Goal: Task Accomplishment & Management: Complete application form

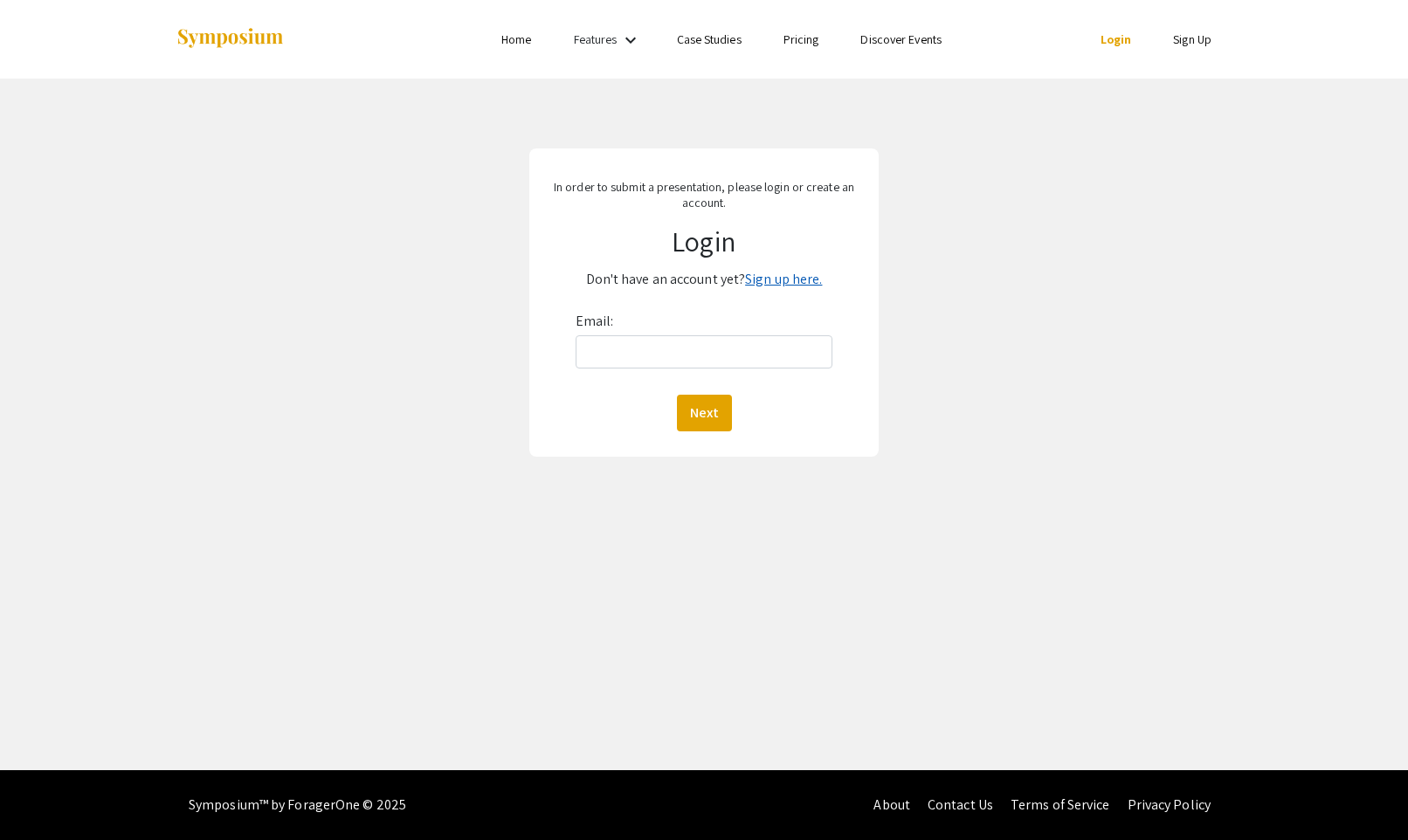
click at [795, 280] on link "Sign up here." at bounding box center [783, 279] width 77 height 18
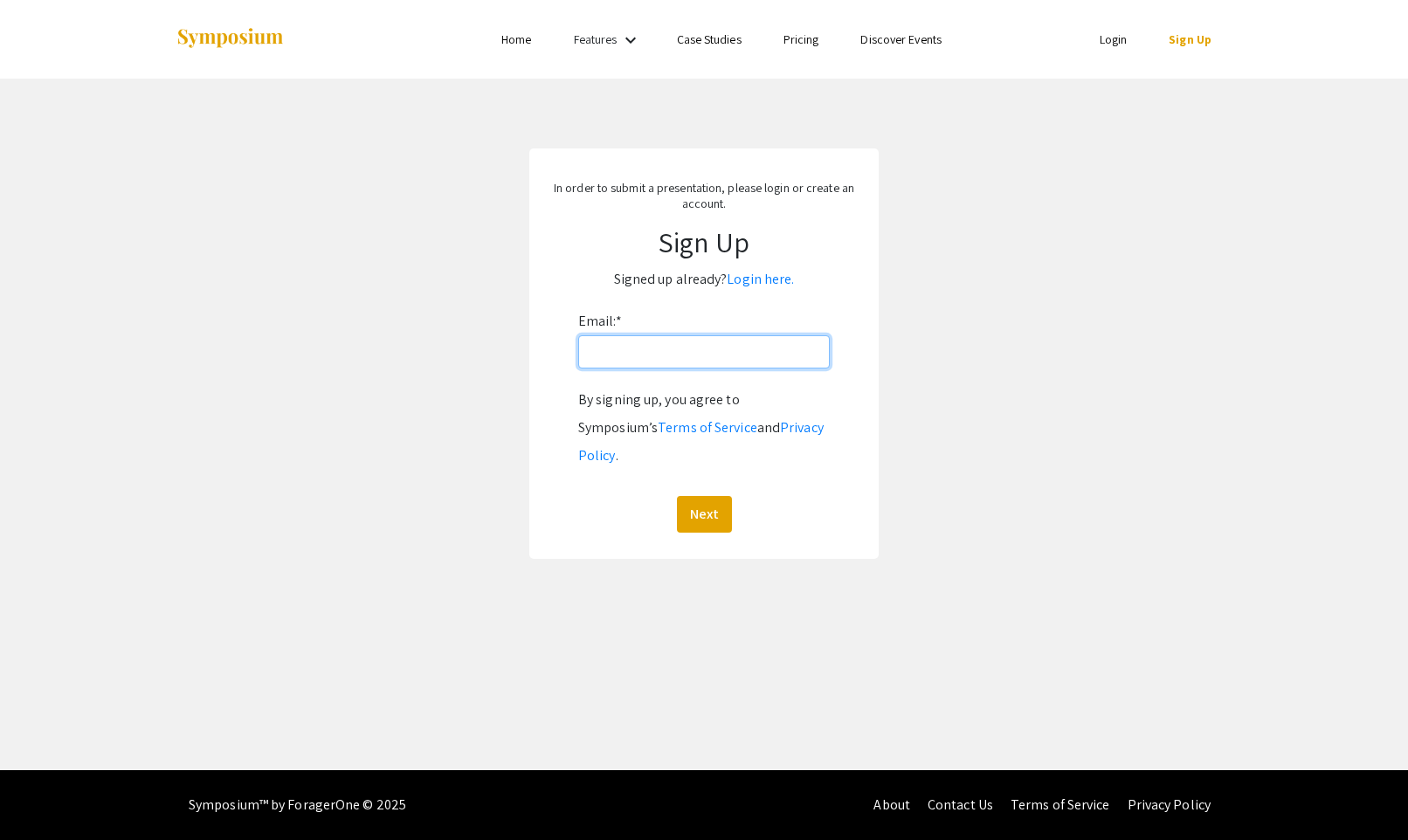
click at [708, 361] on input "Email: *" at bounding box center [704, 352] width 251 height 33
type input "[EMAIL_ADDRESS][DOMAIN_NAME]"
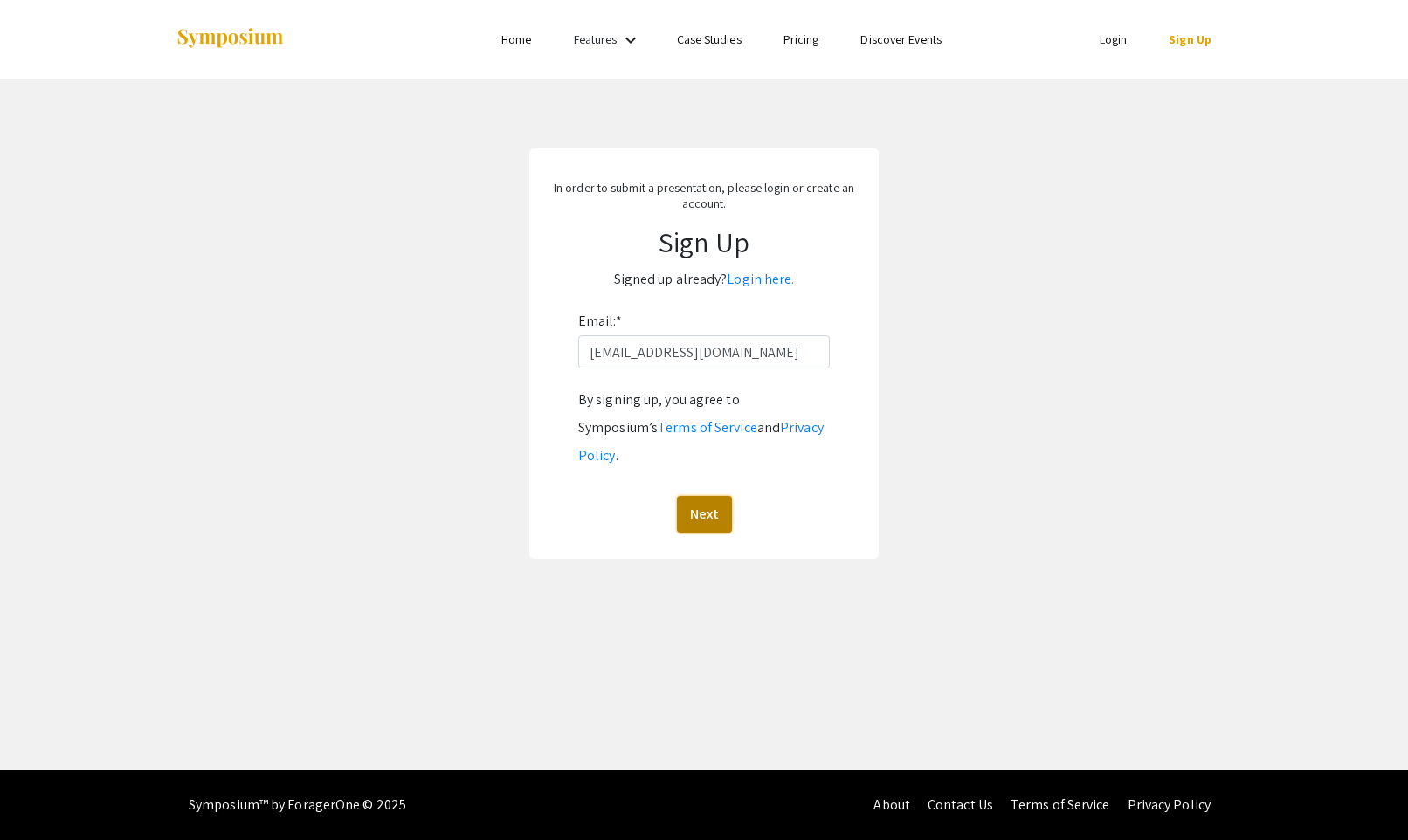
click at [717, 496] on button "Next" at bounding box center [704, 515] width 55 height 37
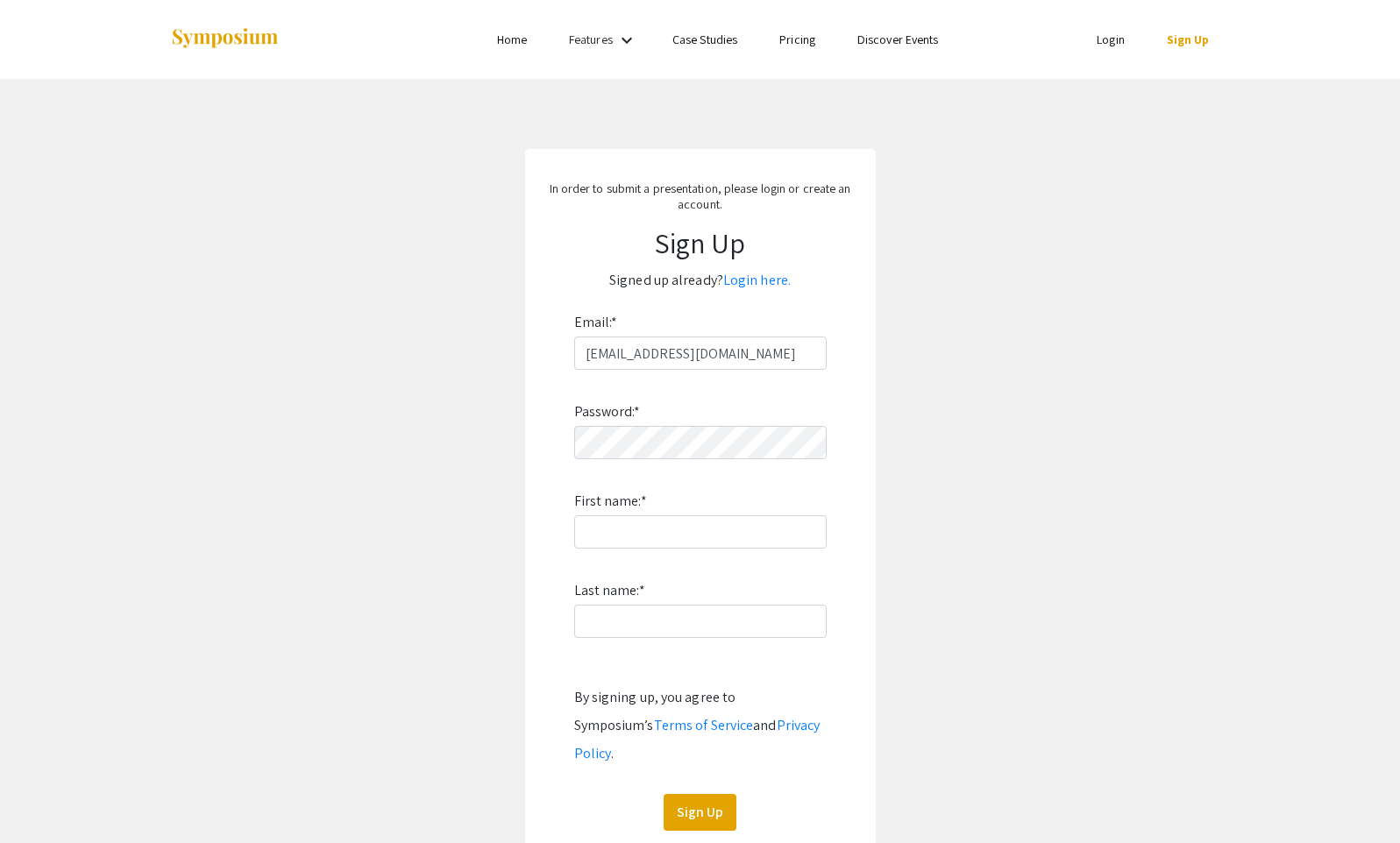
click at [711, 548] on div "Password: * First name: * Last name: * By signing up, you agree to Symposium’s …" at bounding box center [700, 600] width 252 height 461
click at [713, 543] on input "First name: *" at bounding box center [700, 531] width 252 height 33
type input "[PERSON_NAME]"
click at [707, 794] on button "Sign Up" at bounding box center [700, 812] width 72 height 37
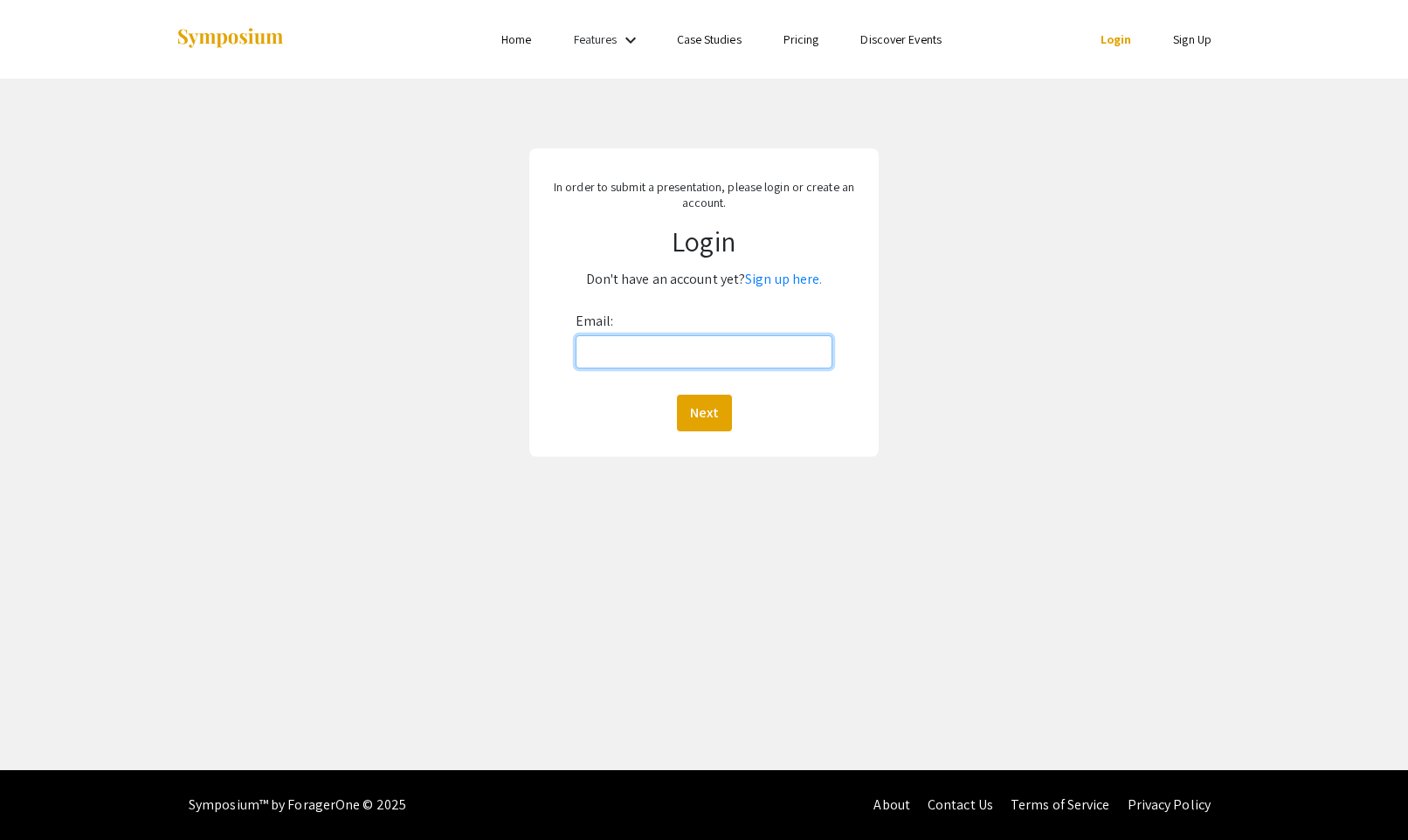
click at [669, 339] on input "Email:" at bounding box center [704, 352] width 257 height 33
type input "[EMAIL_ADDRESS][DOMAIN_NAME]"
click at [719, 409] on button "Next" at bounding box center [704, 413] width 55 height 37
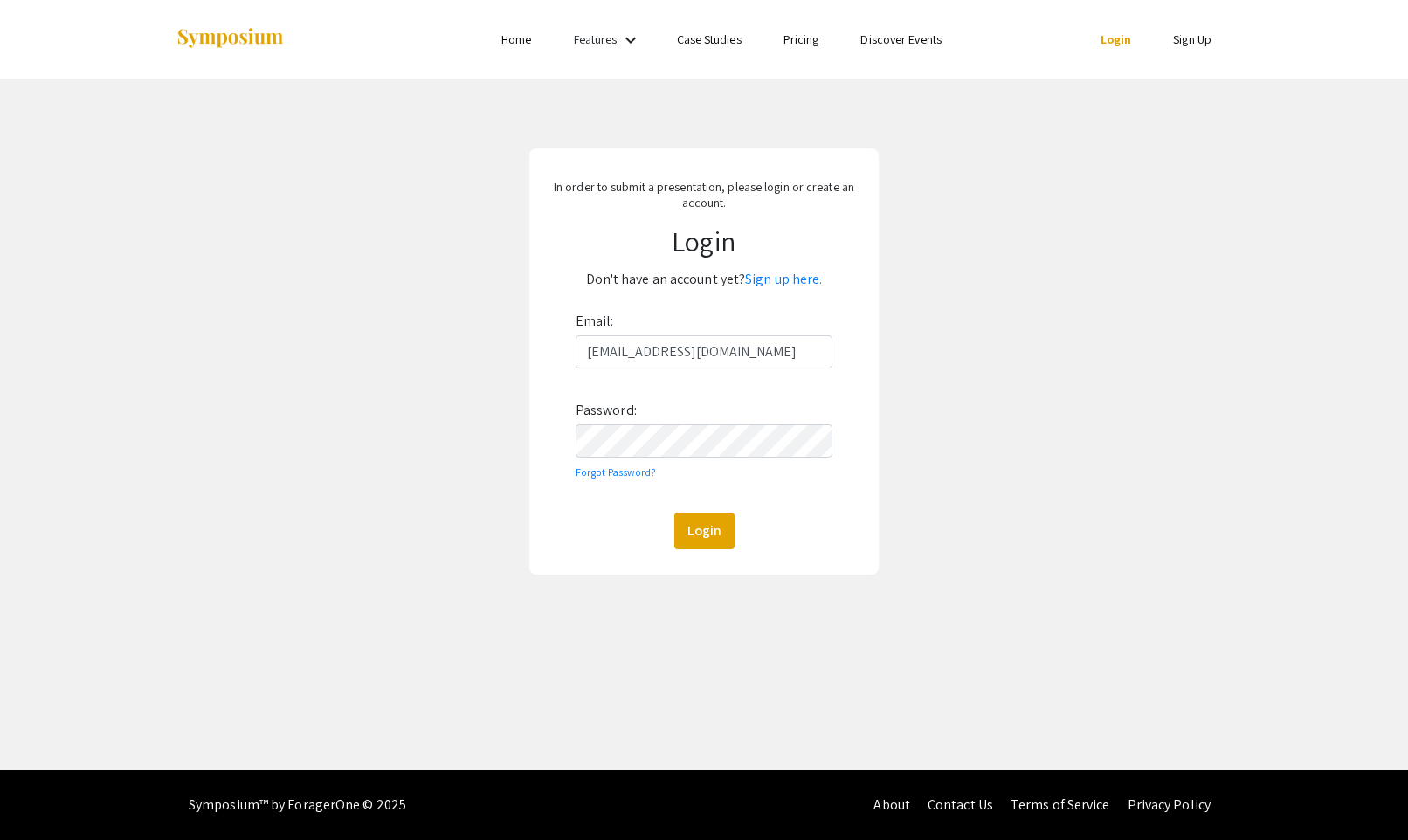
click at [910, 393] on div "In order to submit a presentation, please login or create an account. Login Don…" at bounding box center [704, 361] width 1434 height 566
click at [705, 543] on button "Login" at bounding box center [704, 530] width 60 height 37
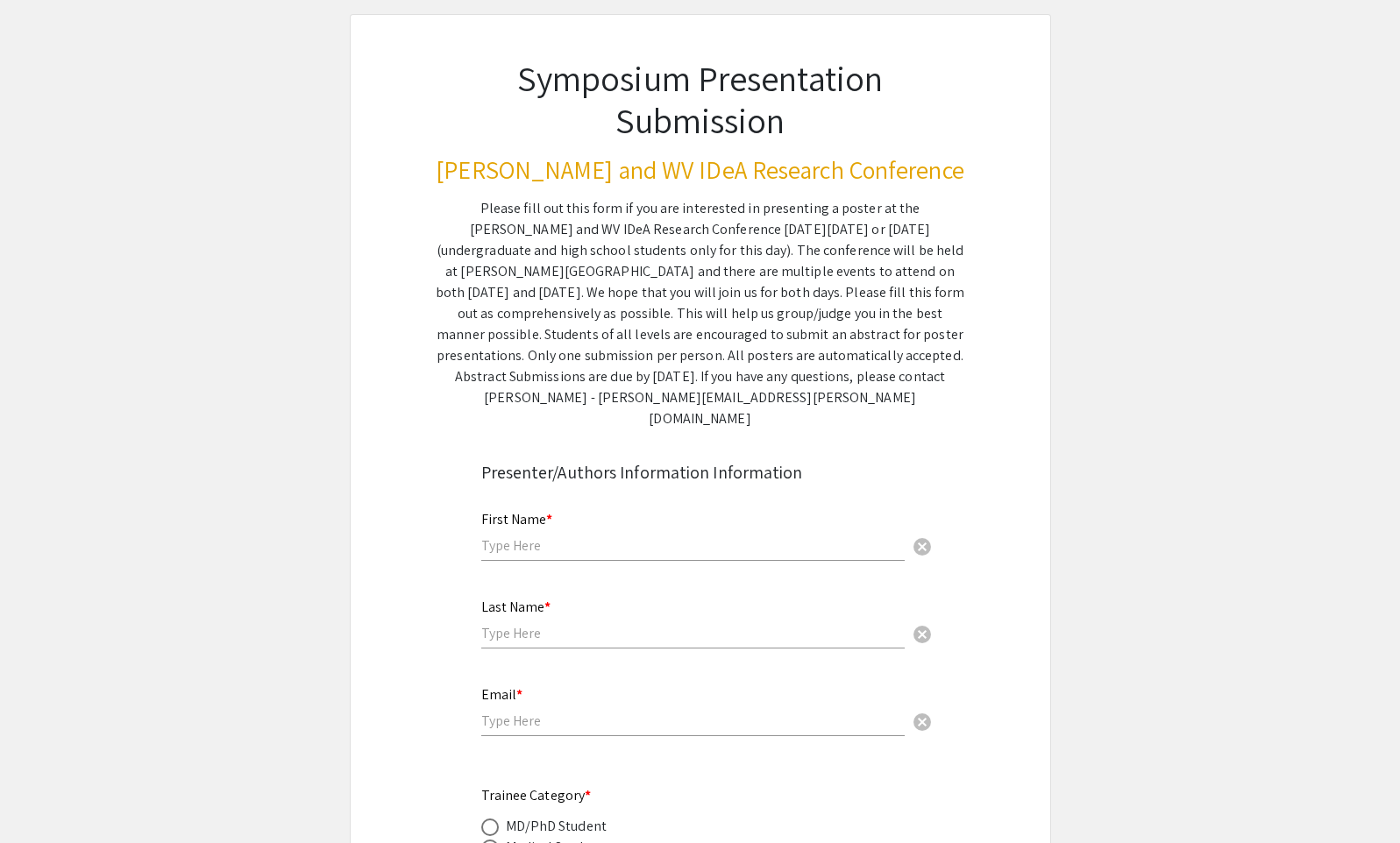
scroll to position [87, 0]
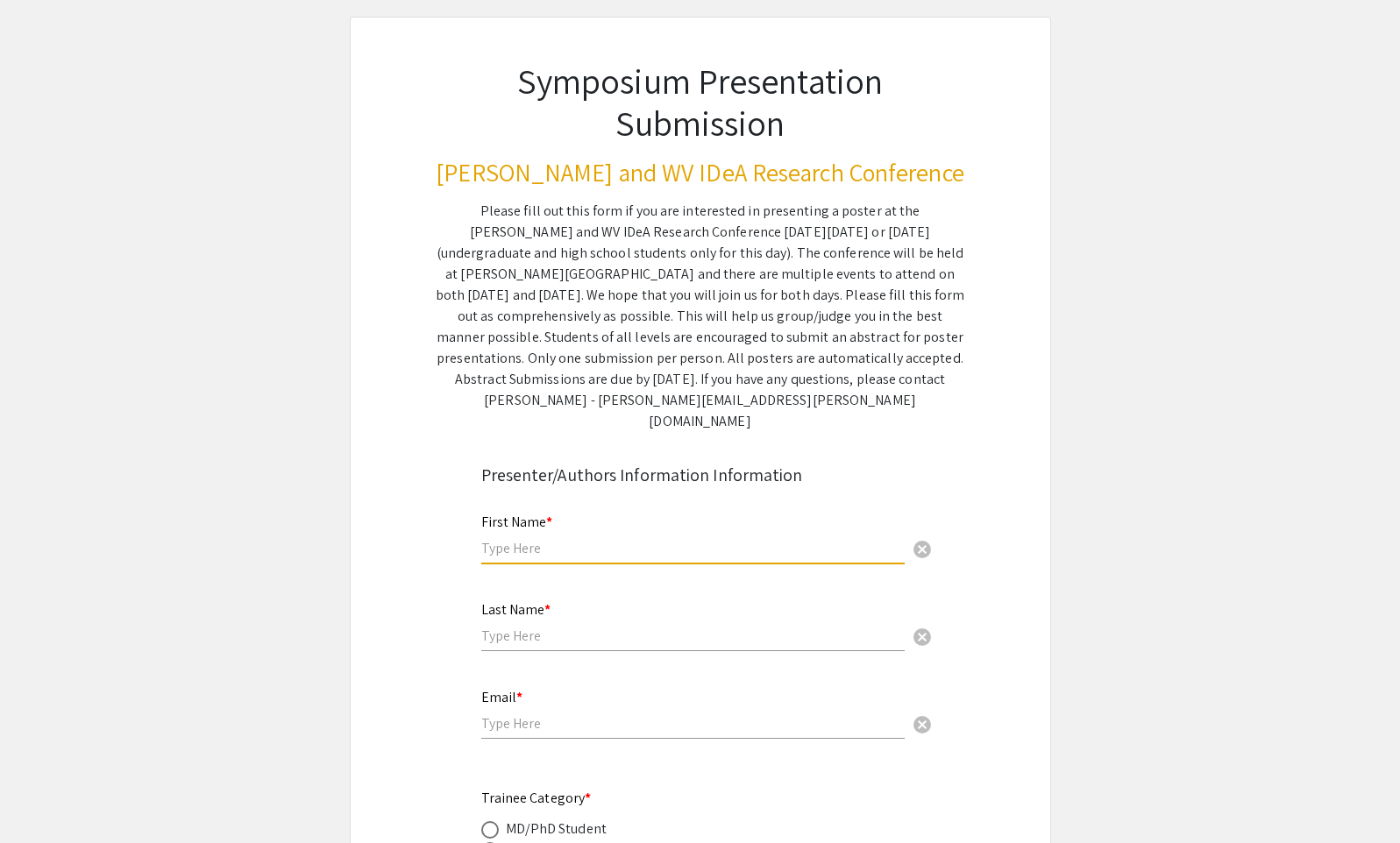
click at [597, 539] on input "text" at bounding box center [693, 548] width 423 height 19
type input "[PERSON_NAME]"
type input "[EMAIL_ADDRESS][DOMAIN_NAME]"
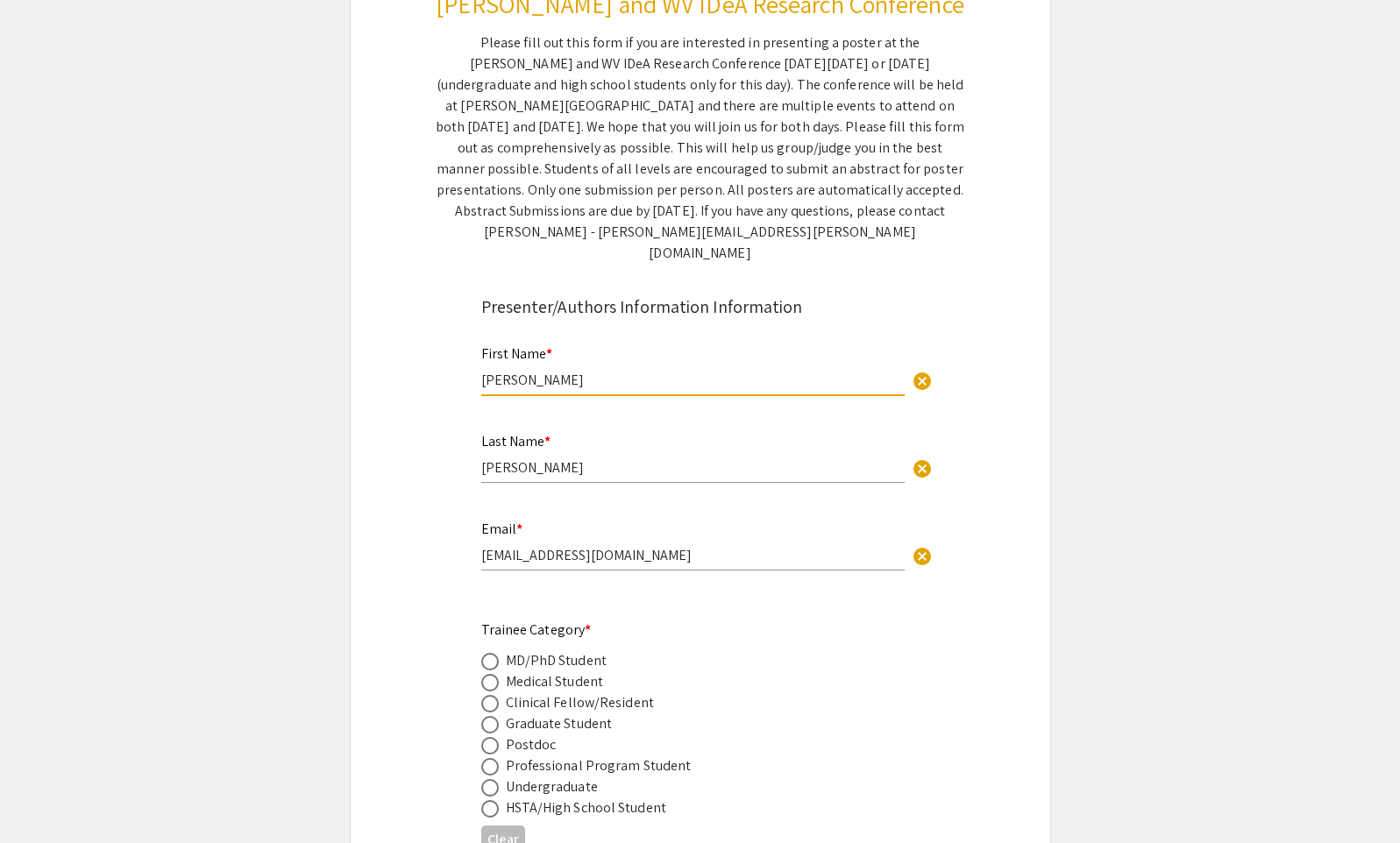
scroll to position [526, 0]
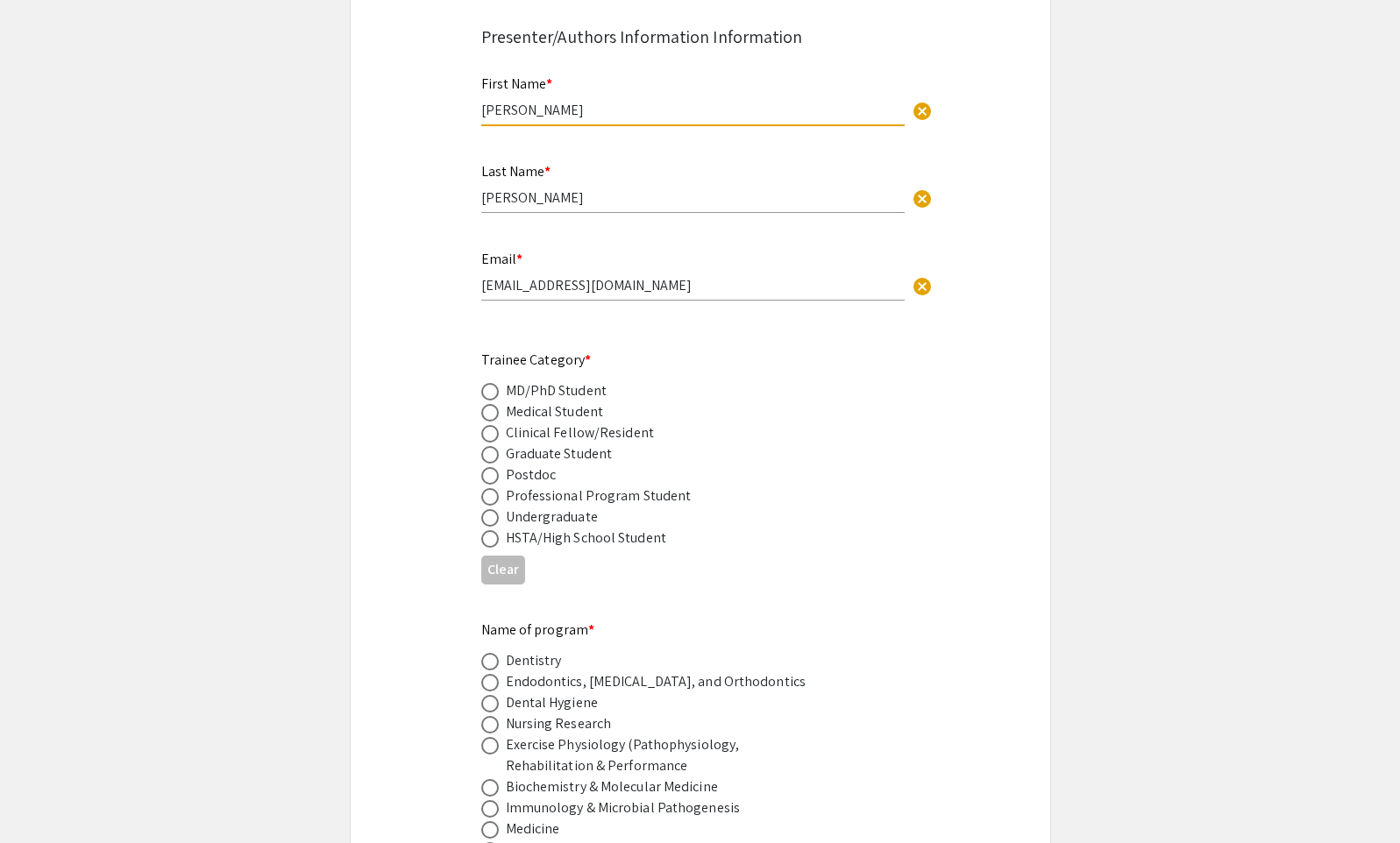
click at [494, 509] on span at bounding box center [490, 517] width 18 height 18
click at [494, 509] on input "radio" at bounding box center [490, 517] width 18 height 18
radio input "true"
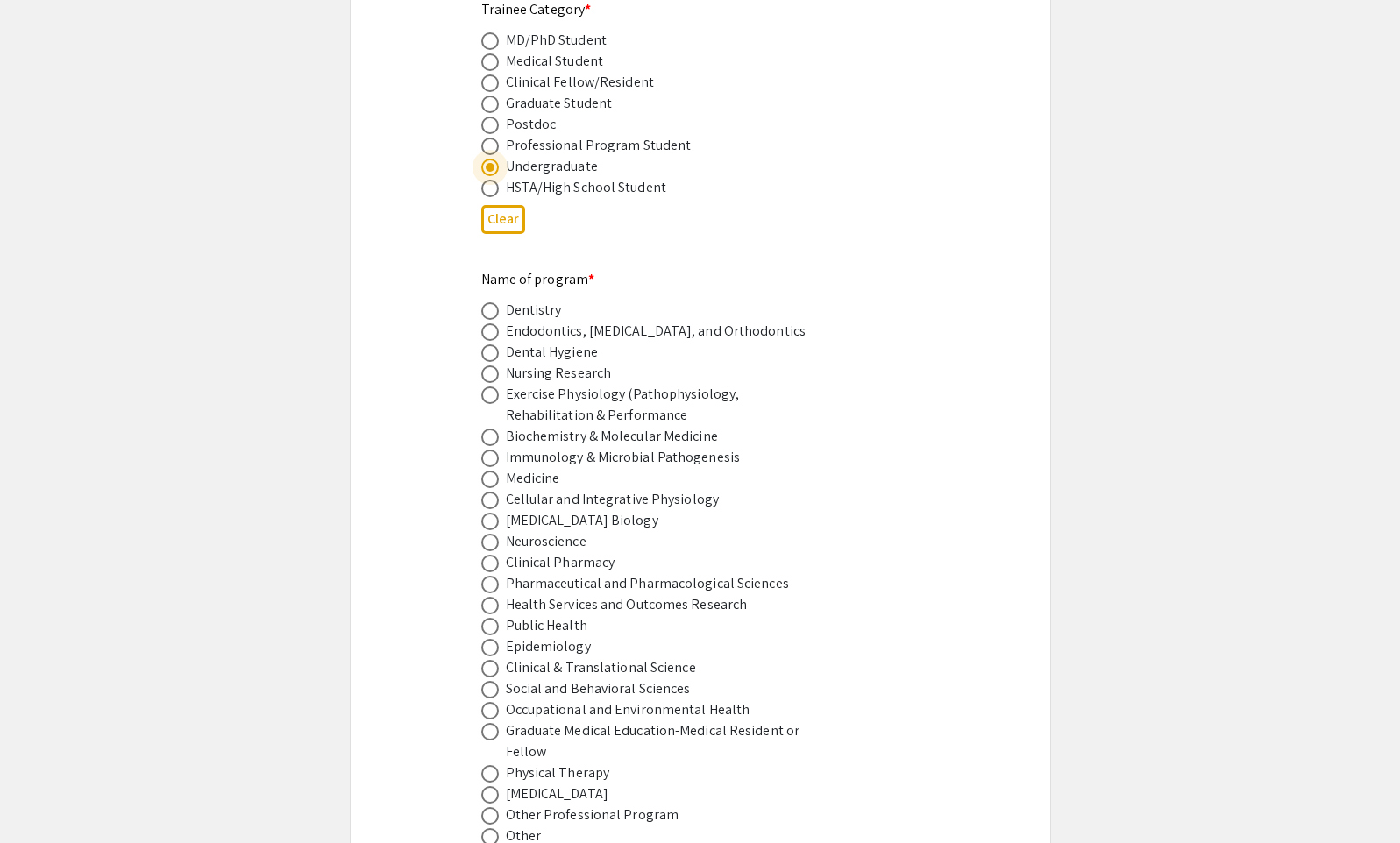
scroll to position [964, 0]
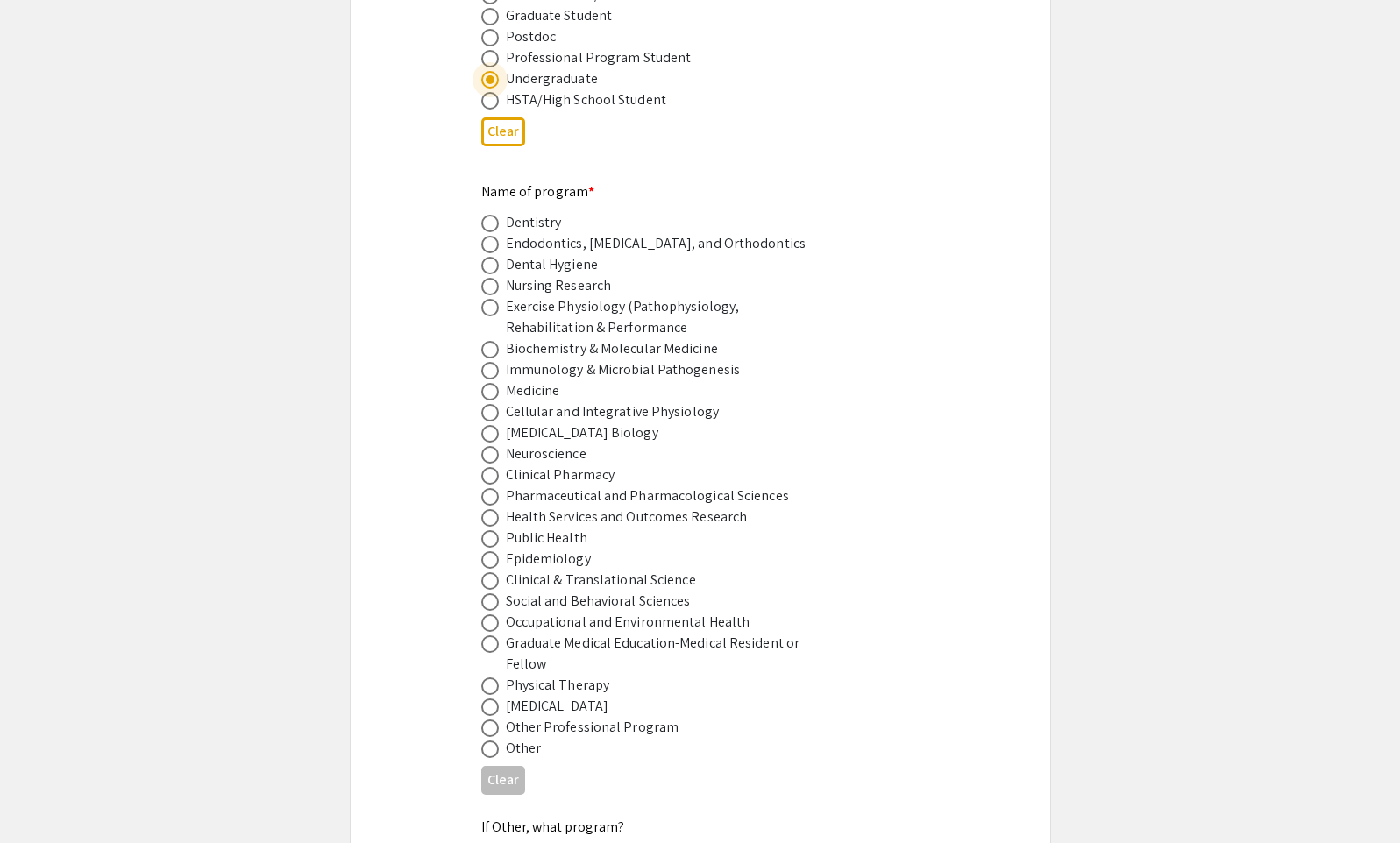
click at [482, 403] on span at bounding box center [490, 412] width 18 height 18
click at [482, 403] on input "radio" at bounding box center [490, 412] width 18 height 18
radio input "true"
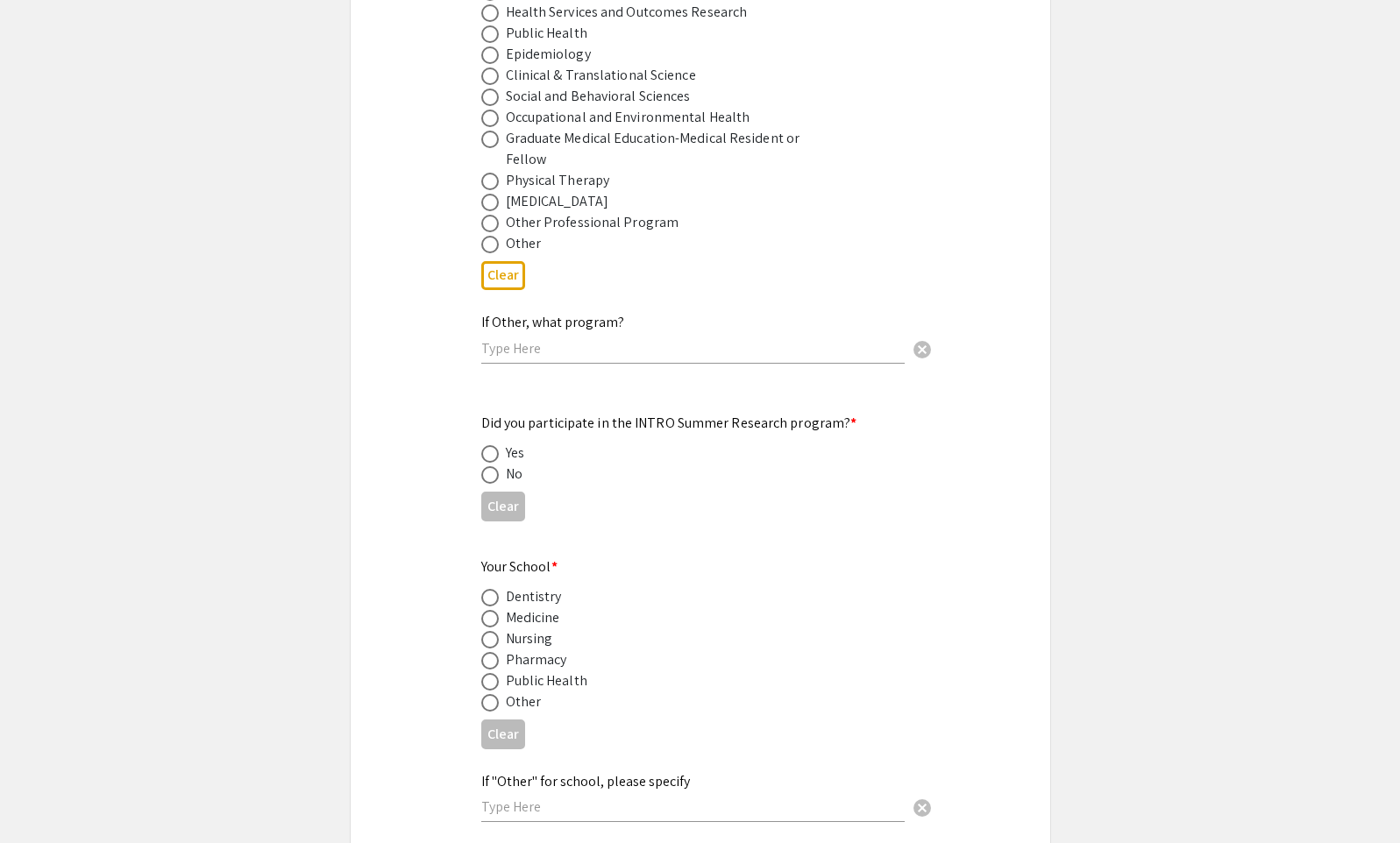
scroll to position [1489, 0]
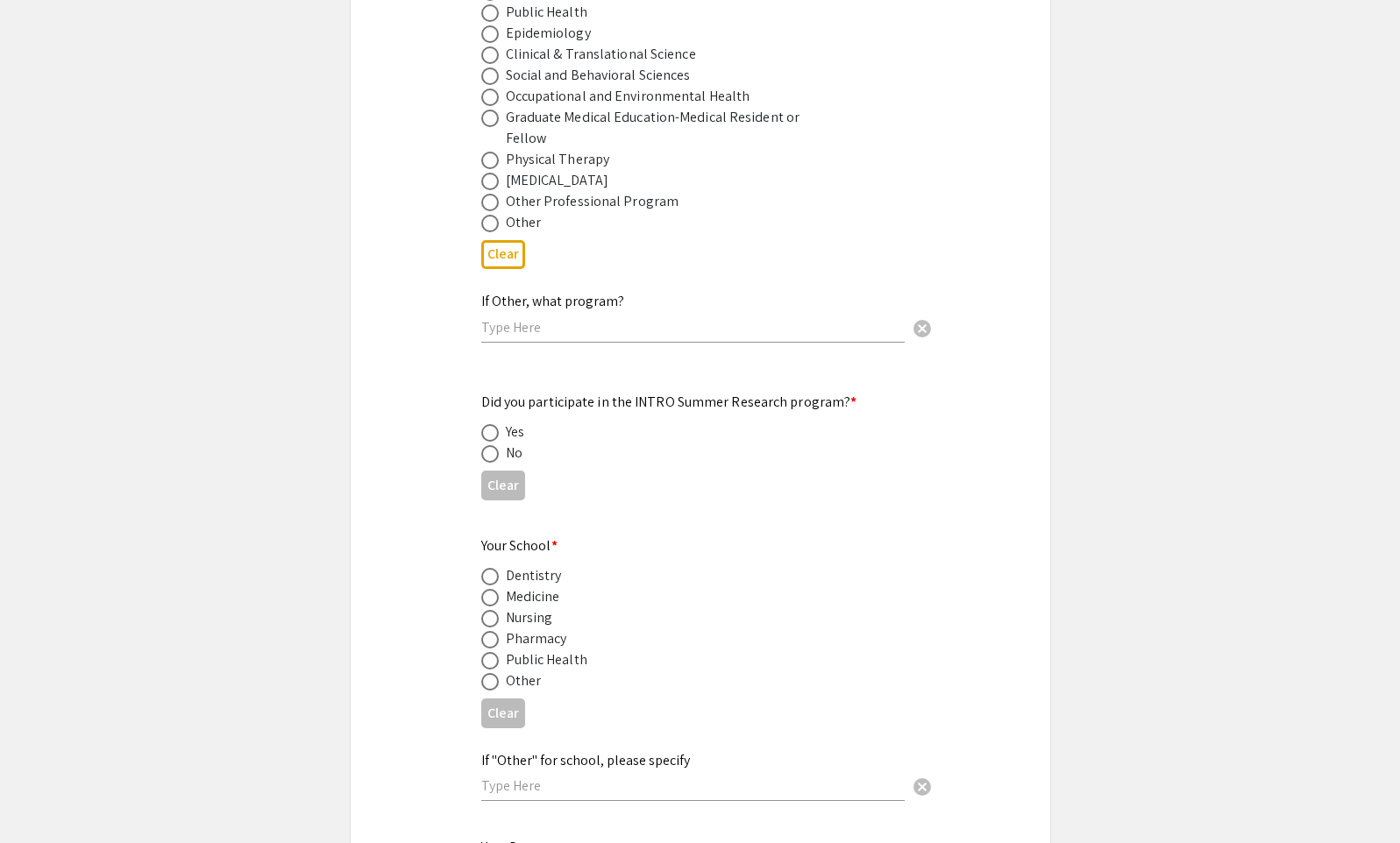
click at [486, 589] on span at bounding box center [490, 597] width 18 height 18
click at [486, 589] on input "radio" at bounding box center [490, 597] width 18 height 18
radio input "true"
click at [495, 672] on span at bounding box center [490, 681] width 18 height 18
click at [495, 672] on input "radio" at bounding box center [490, 681] width 18 height 18
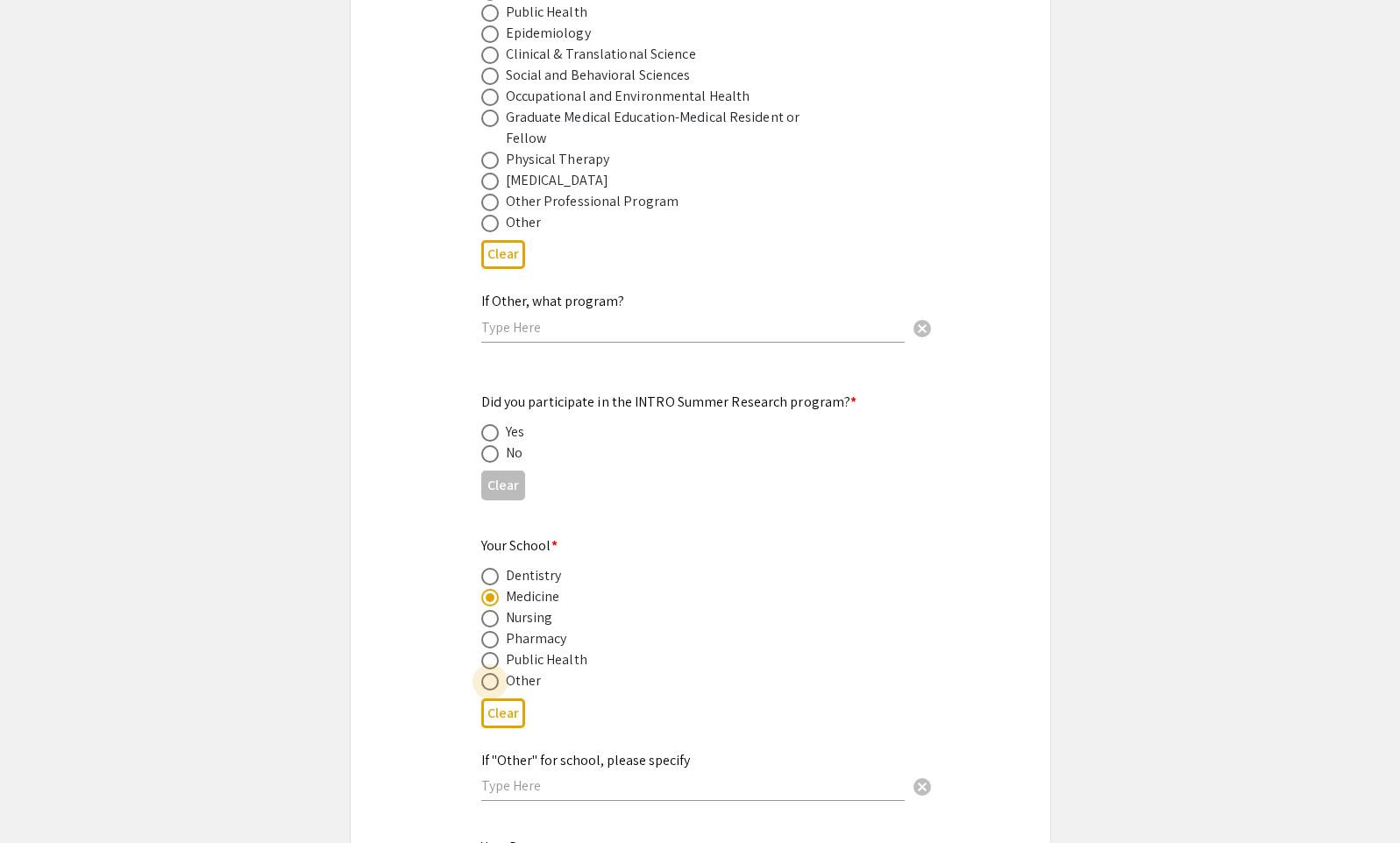
radio input "true"
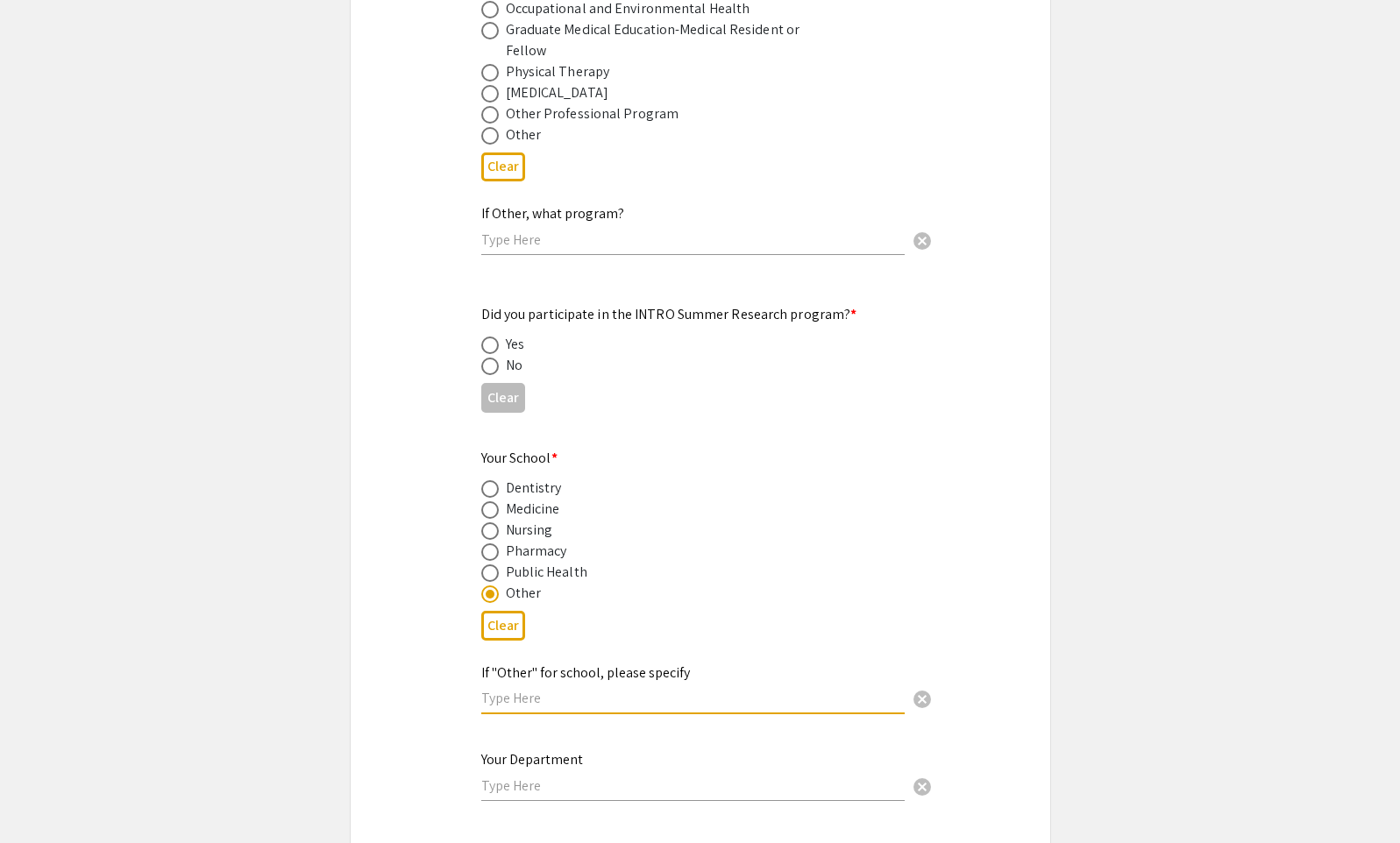
click at [551, 688] on input "text" at bounding box center [693, 697] width 423 height 19
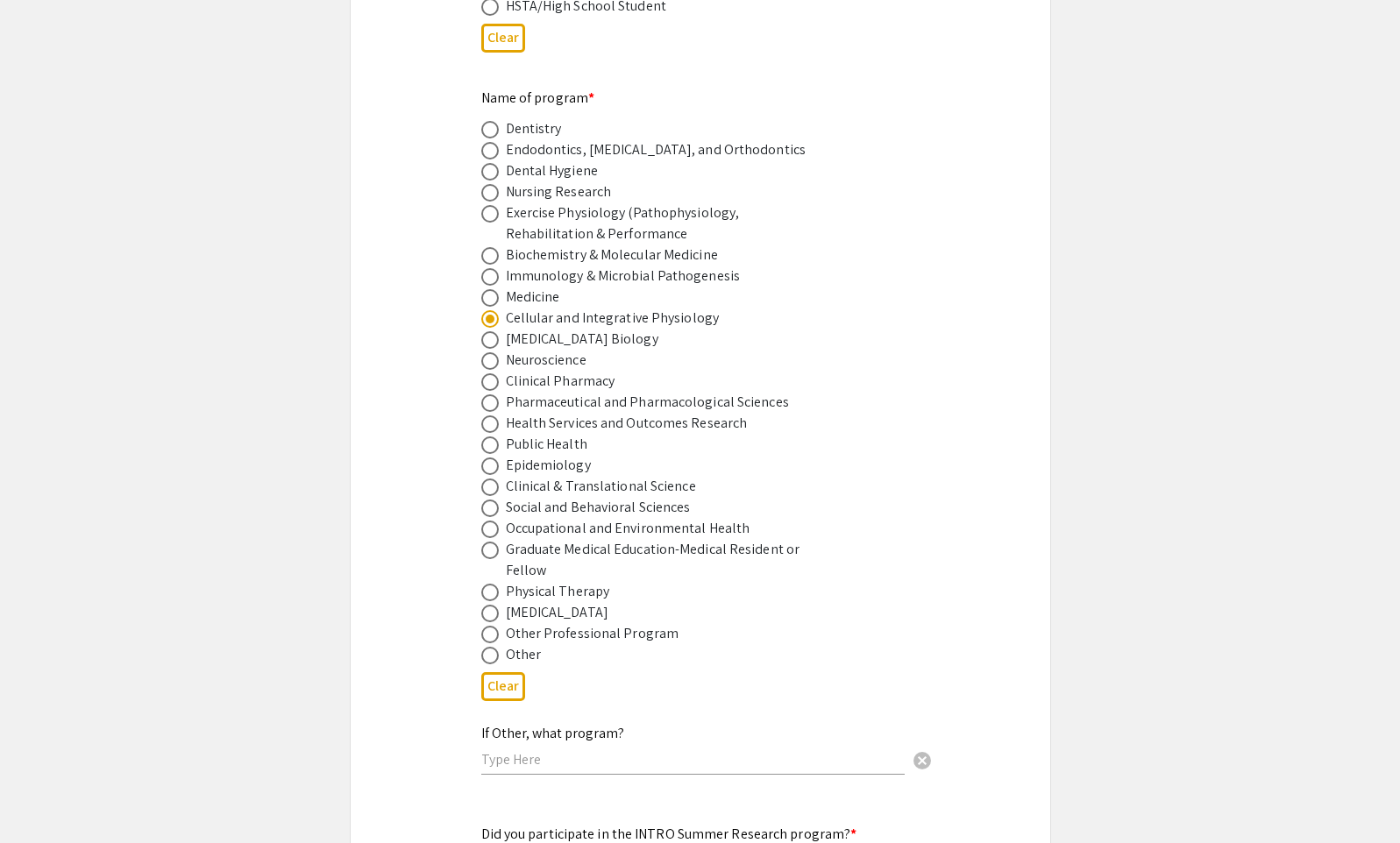
scroll to position [1139, 0]
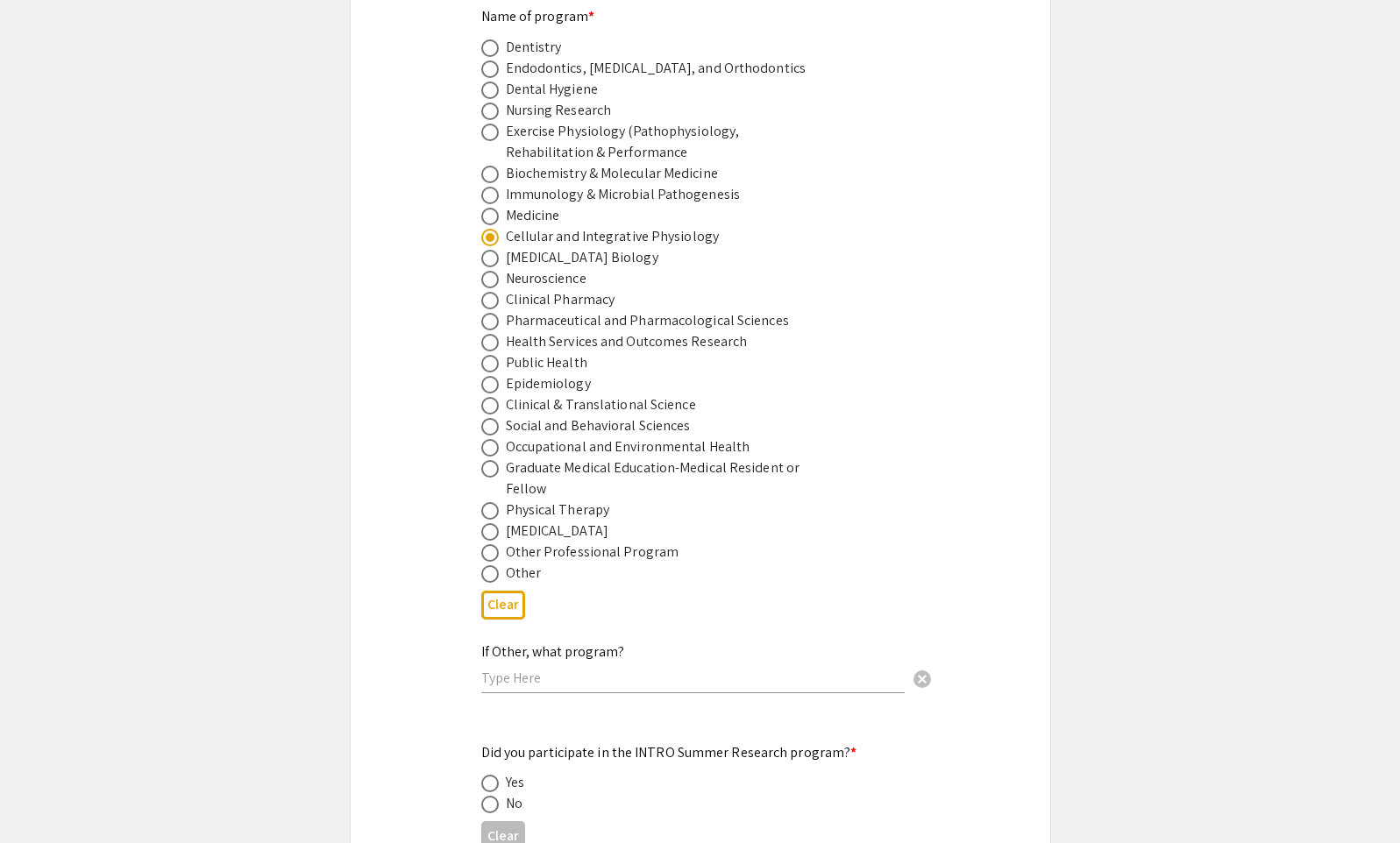
click at [486, 565] on span at bounding box center [490, 573] width 18 height 18
click at [486, 565] on input "radio" at bounding box center [490, 573] width 18 height 18
radio input "true"
click at [561, 672] on div "If Other, what program? cancel" at bounding box center [693, 659] width 423 height 67
click at [567, 669] on input "text" at bounding box center [693, 678] width 423 height 19
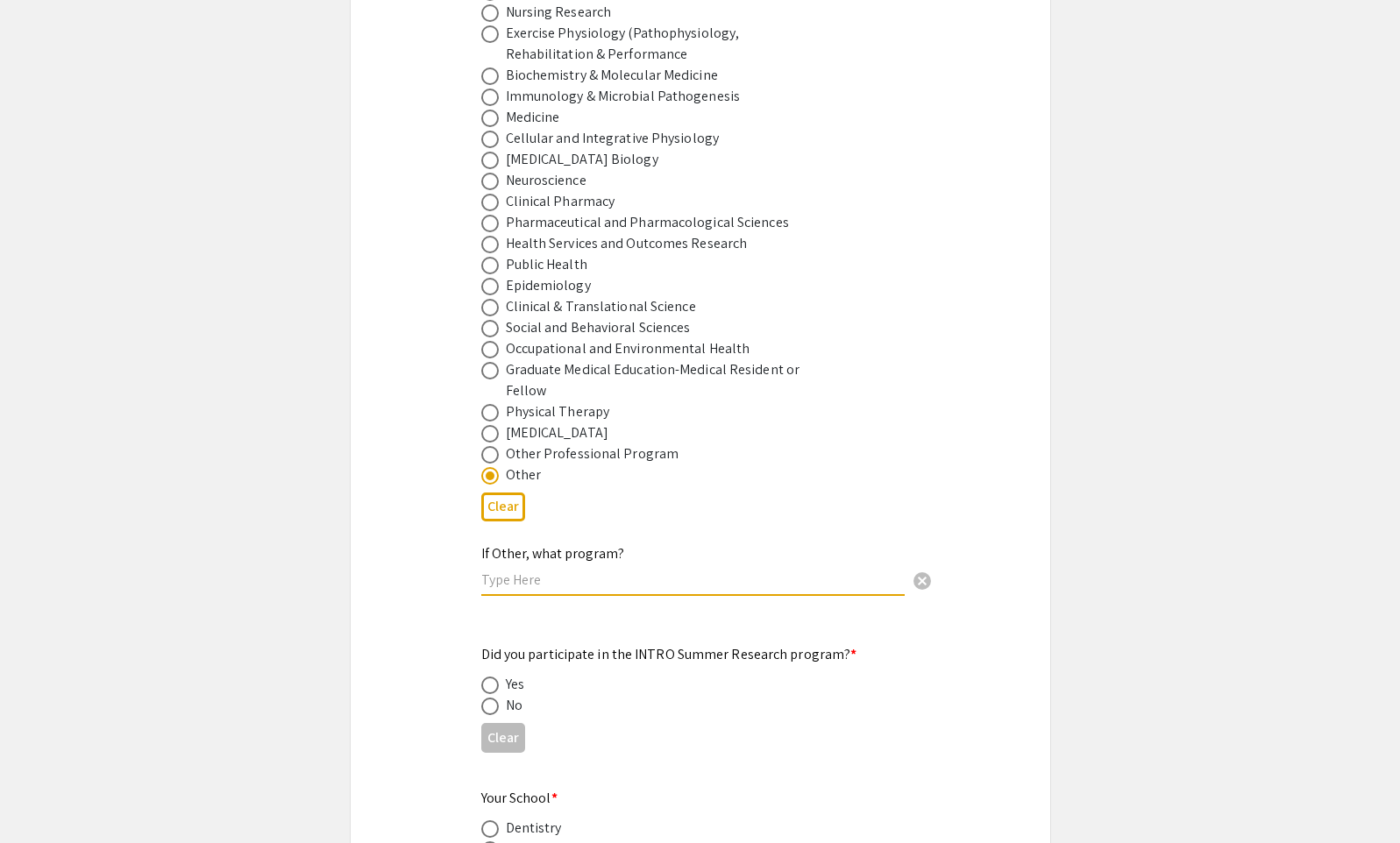
scroll to position [1238, 0]
type input "F"
click at [706, 569] on input "Department of Physiology, Pharmacology, and Toxicology" at bounding box center [693, 579] width 423 height 19
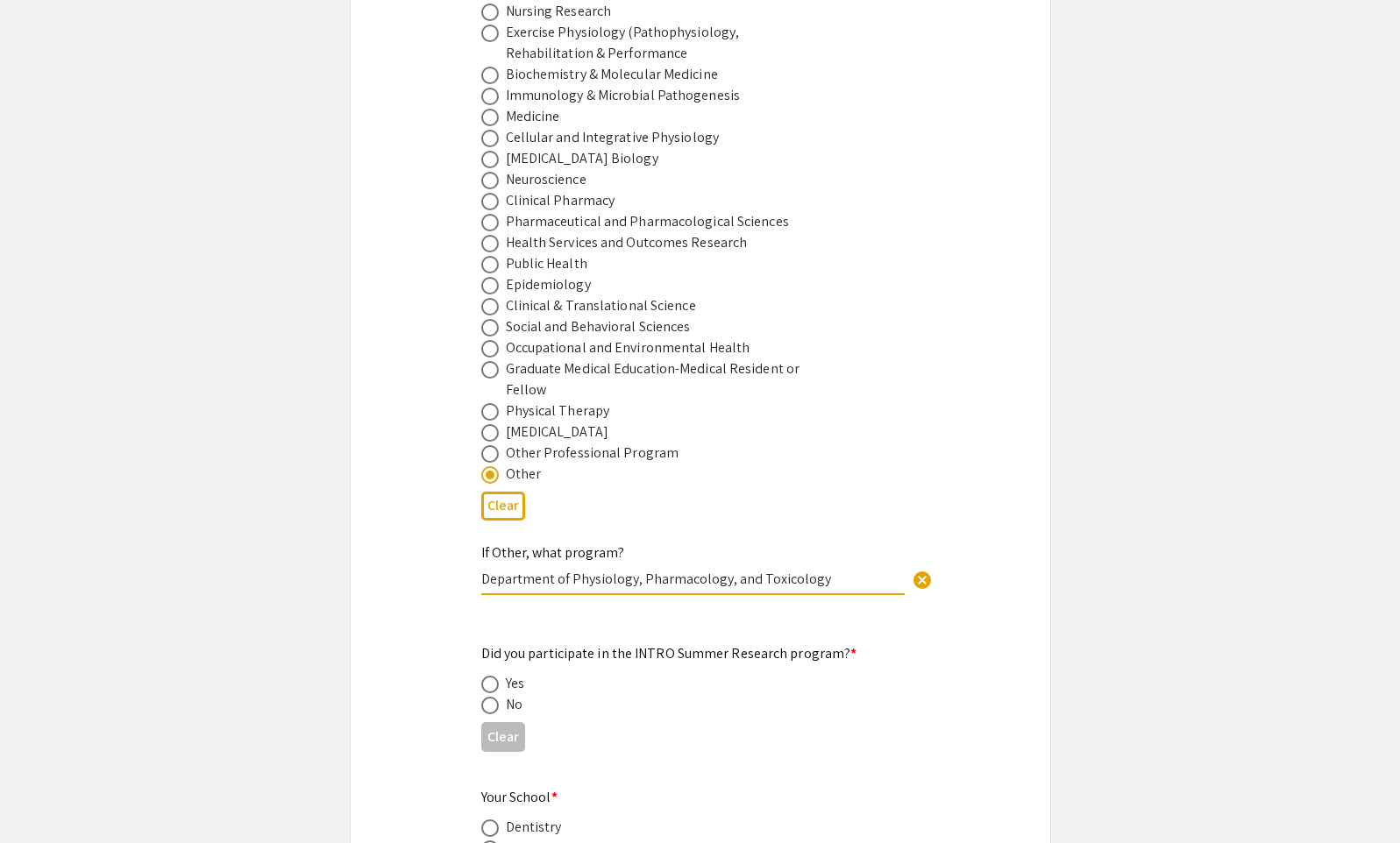
type input "Department of Physiology, Pharmacology, and Toxicology"
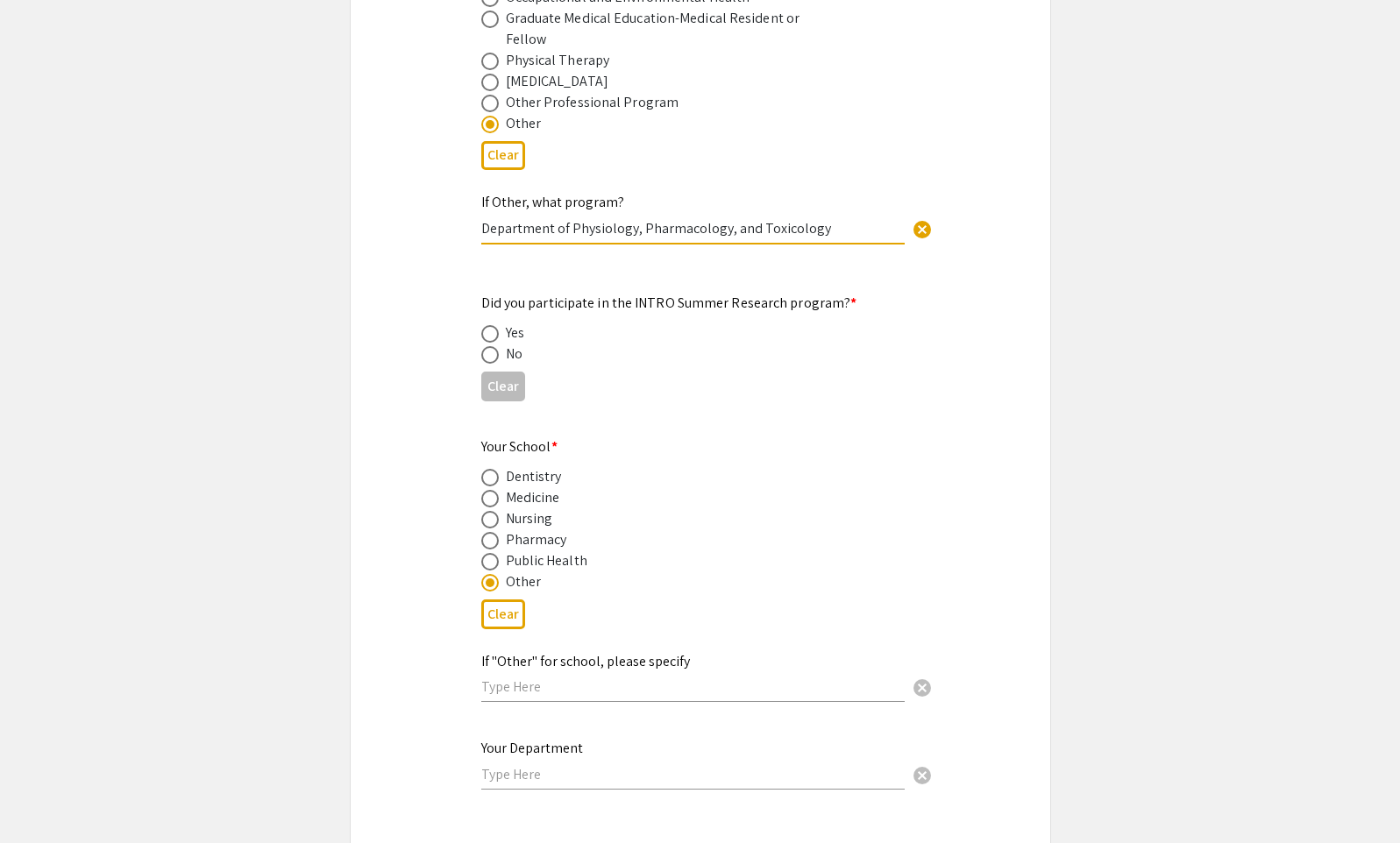
click at [543, 293] on mat-label "Did you participate in the INTRO Summer Research program? *" at bounding box center [669, 302] width 376 height 19
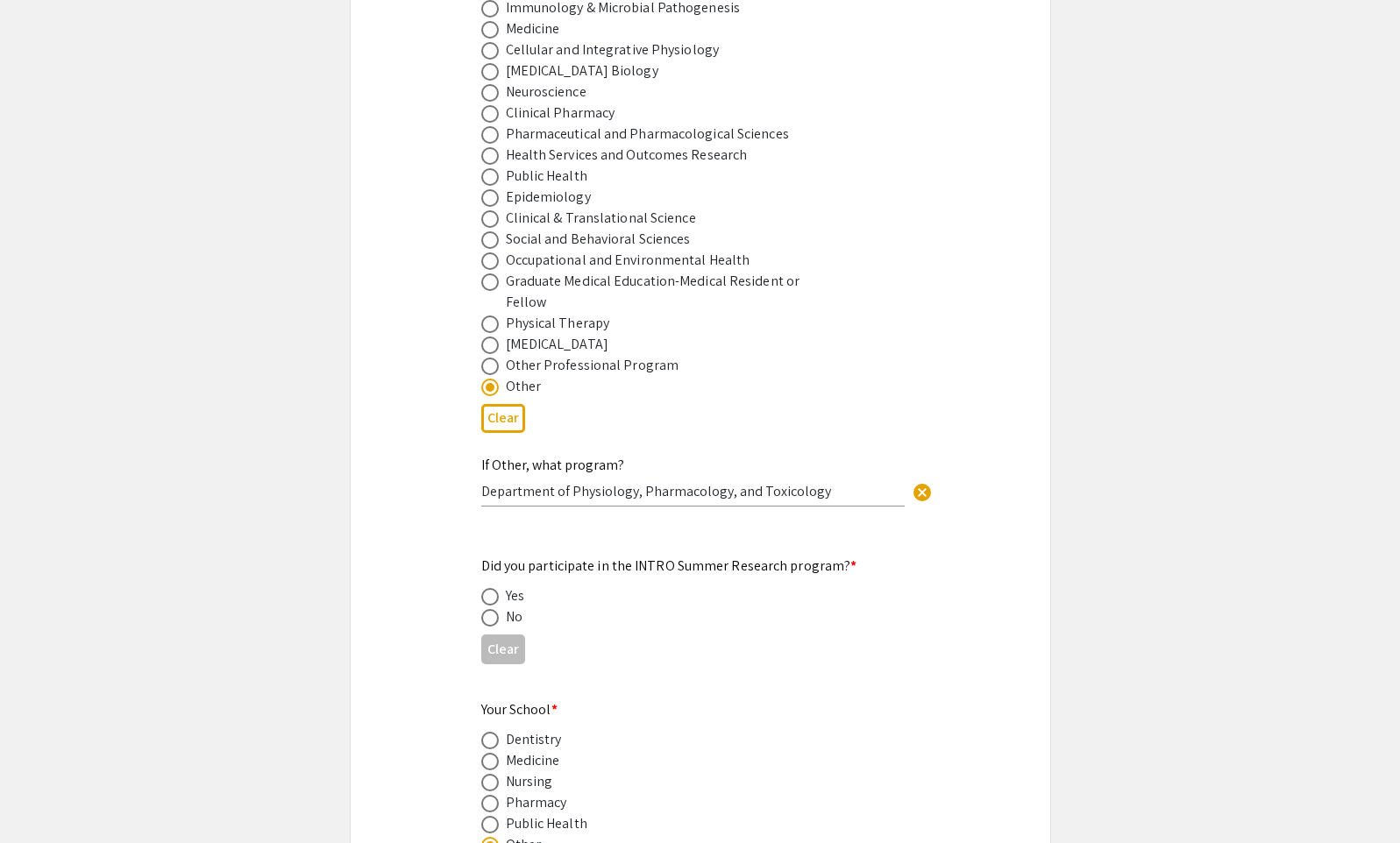
scroll to position [1413, 0]
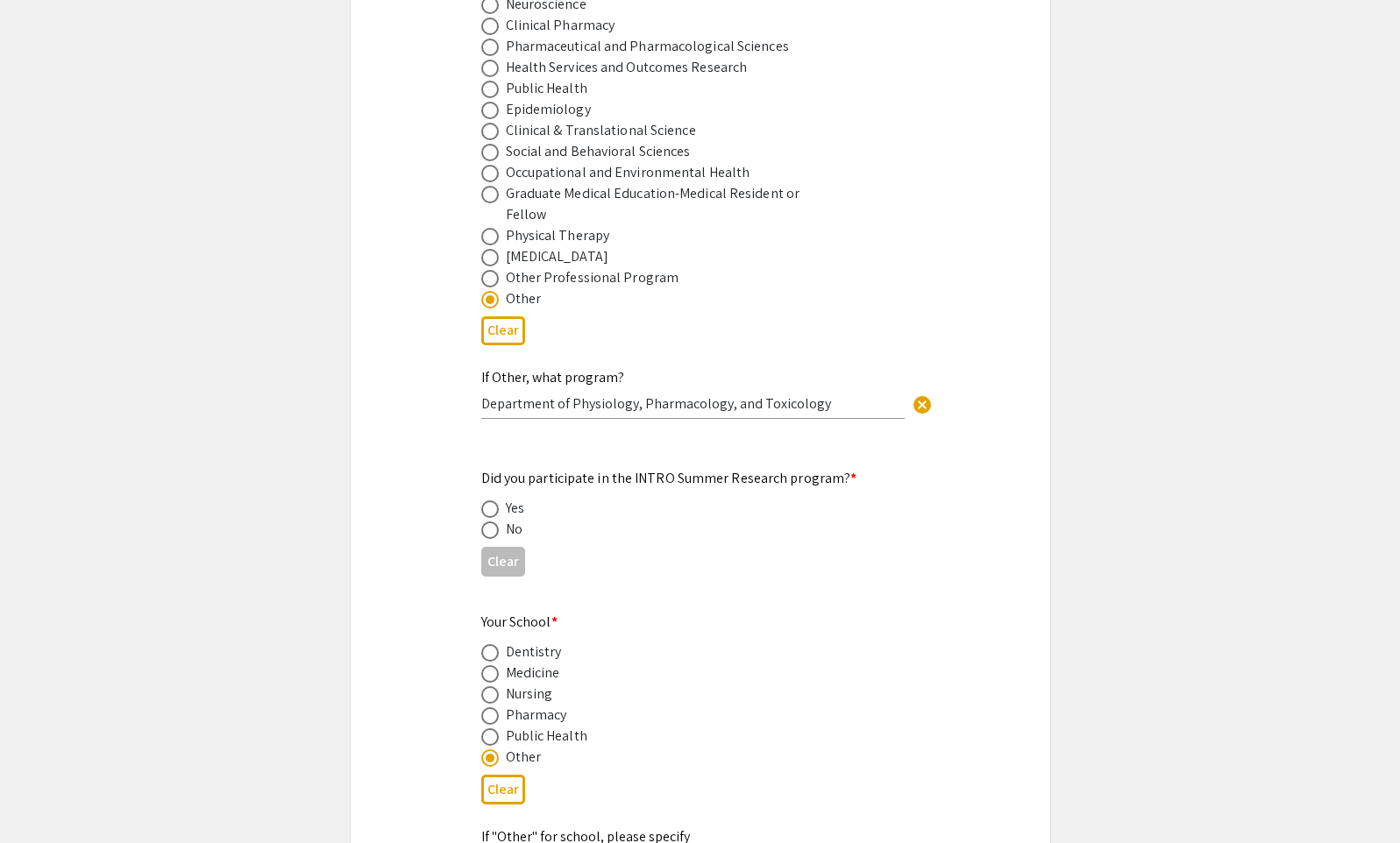
click at [498, 521] on span at bounding box center [490, 530] width 18 height 18
click at [498, 521] on input "radio" at bounding box center [490, 530] width 18 height 18
radio input "true"
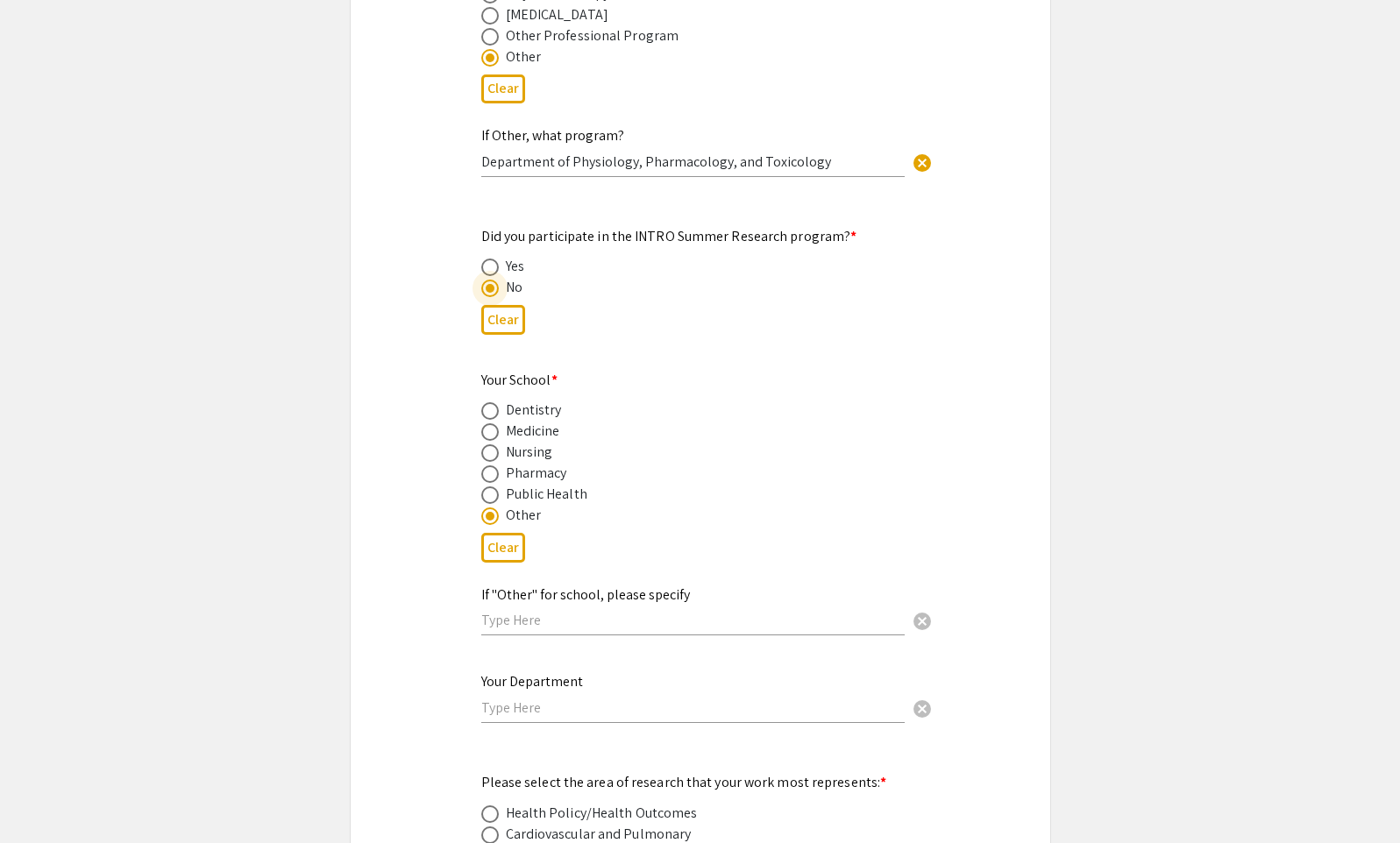
scroll to position [1676, 0]
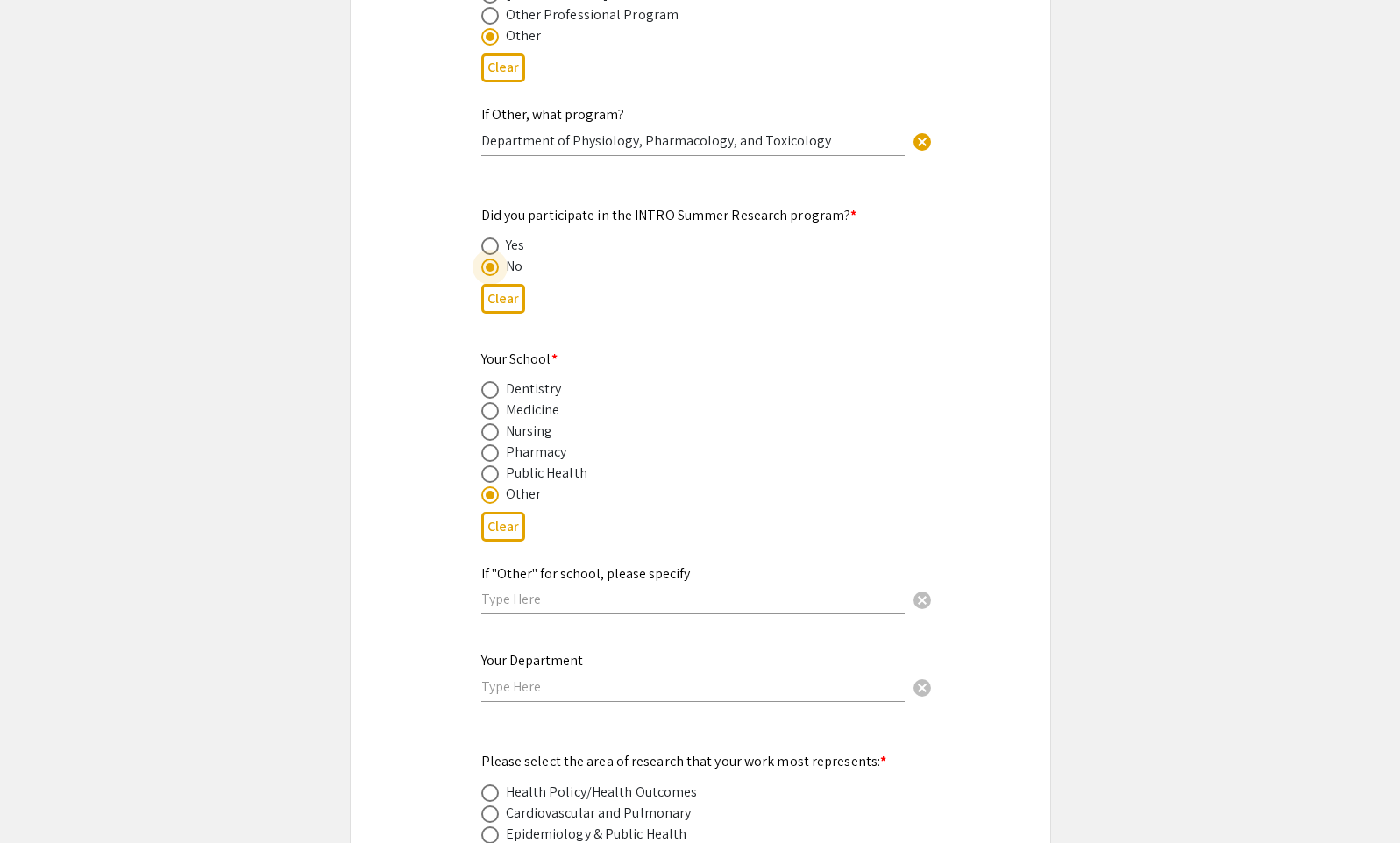
click at [562, 590] on input "text" at bounding box center [693, 599] width 423 height 19
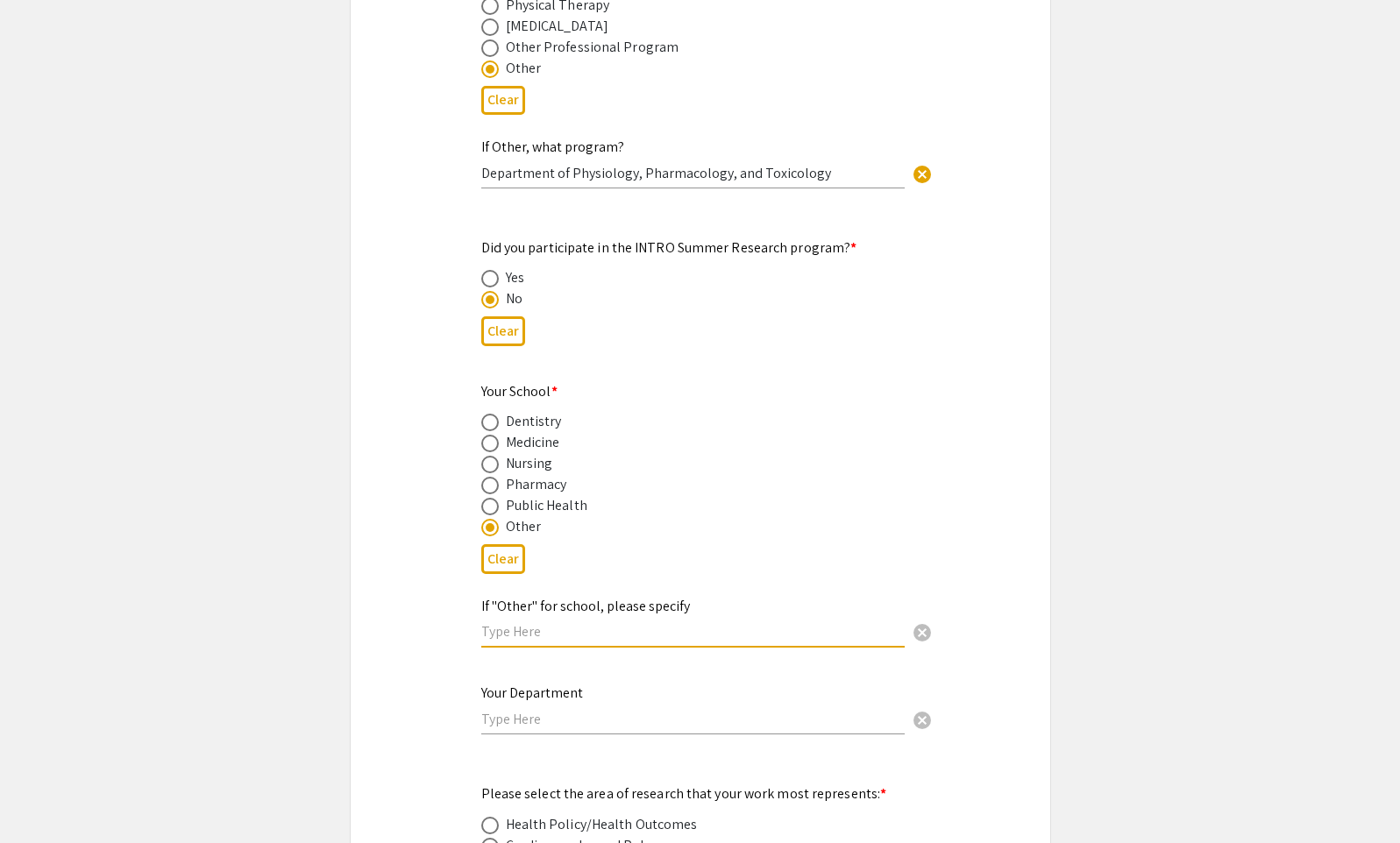
scroll to position [1665, 0]
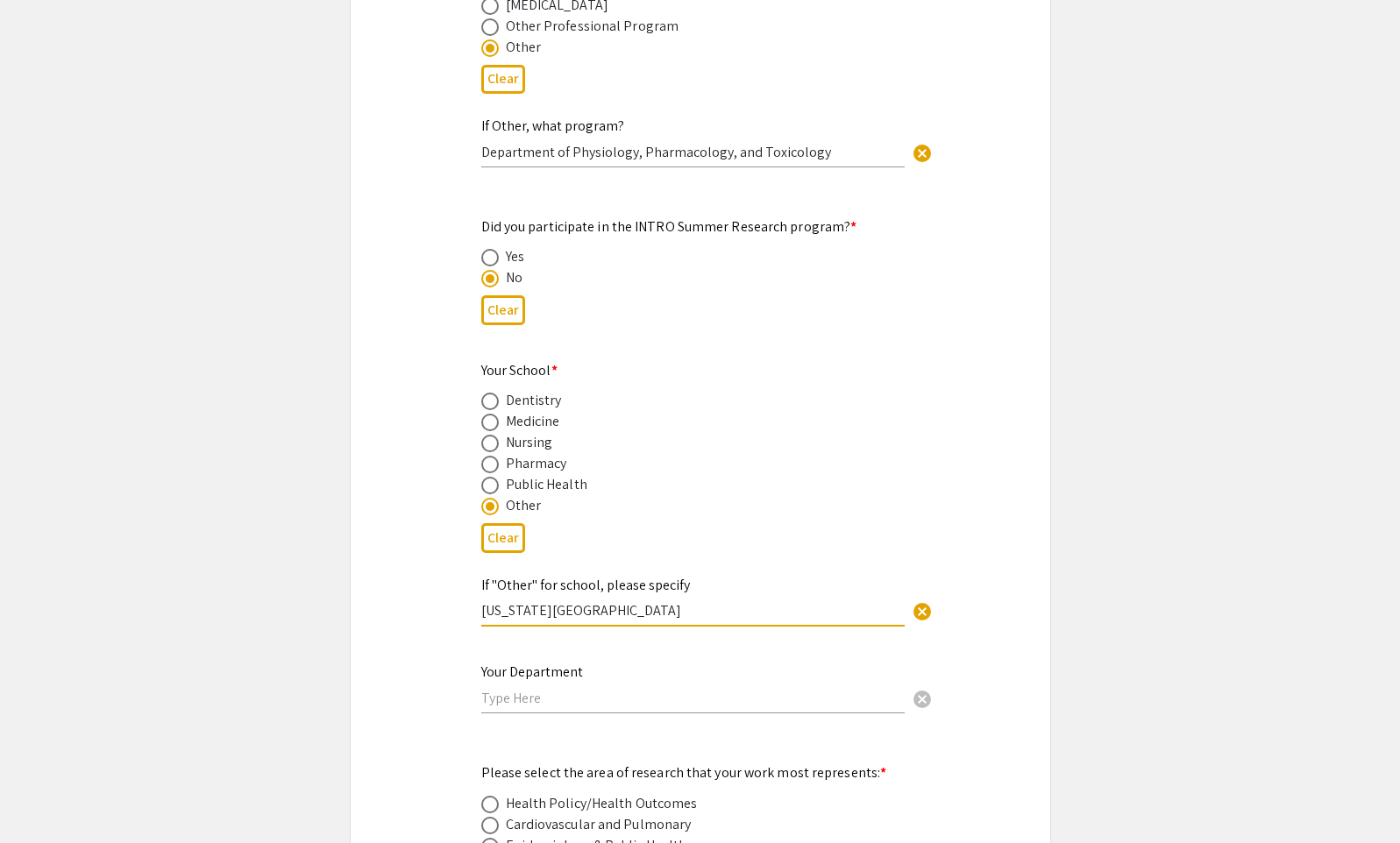
type input "[US_STATE][GEOGRAPHIC_DATA]"
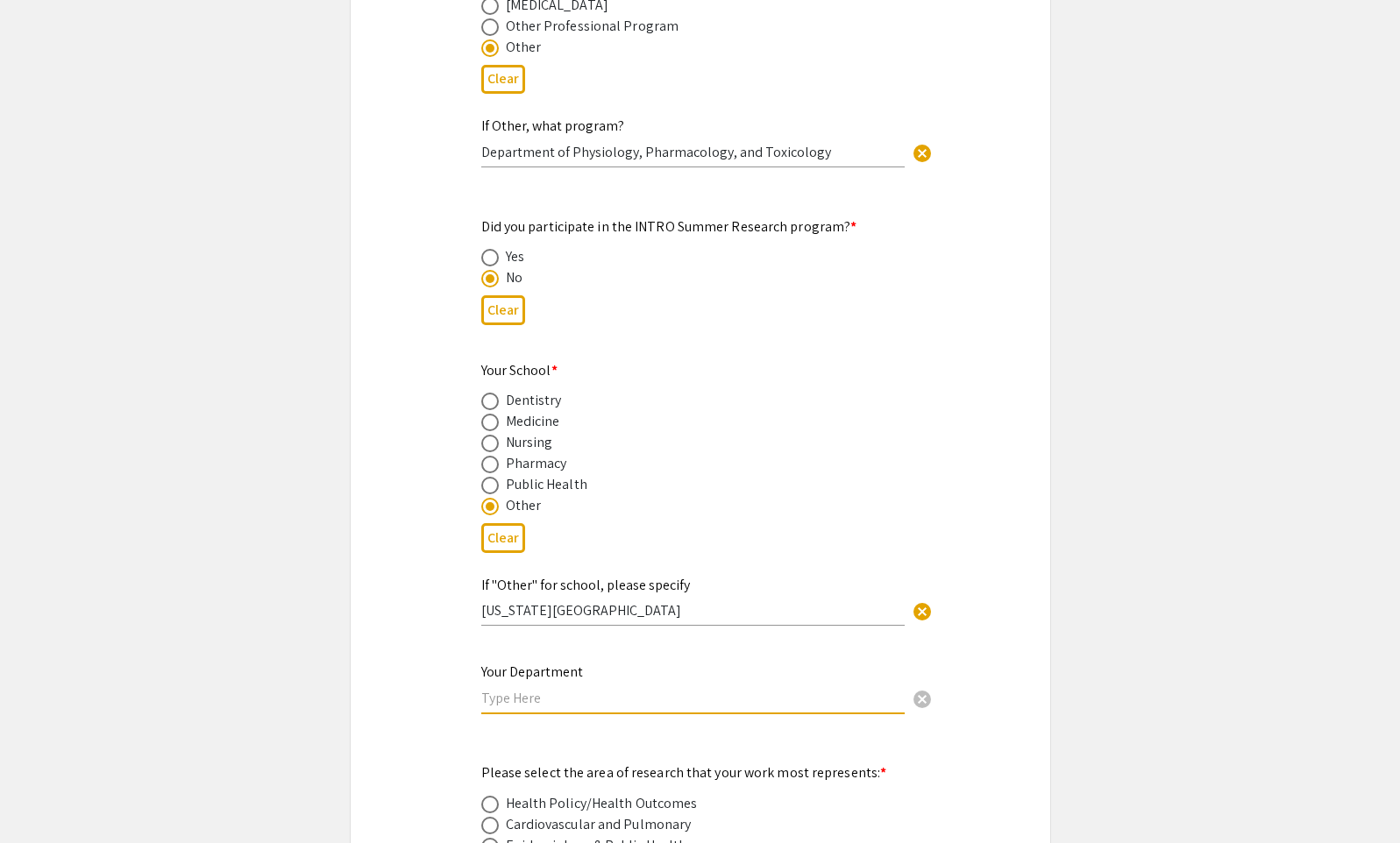
click at [573, 688] on input "text" at bounding box center [693, 697] width 423 height 19
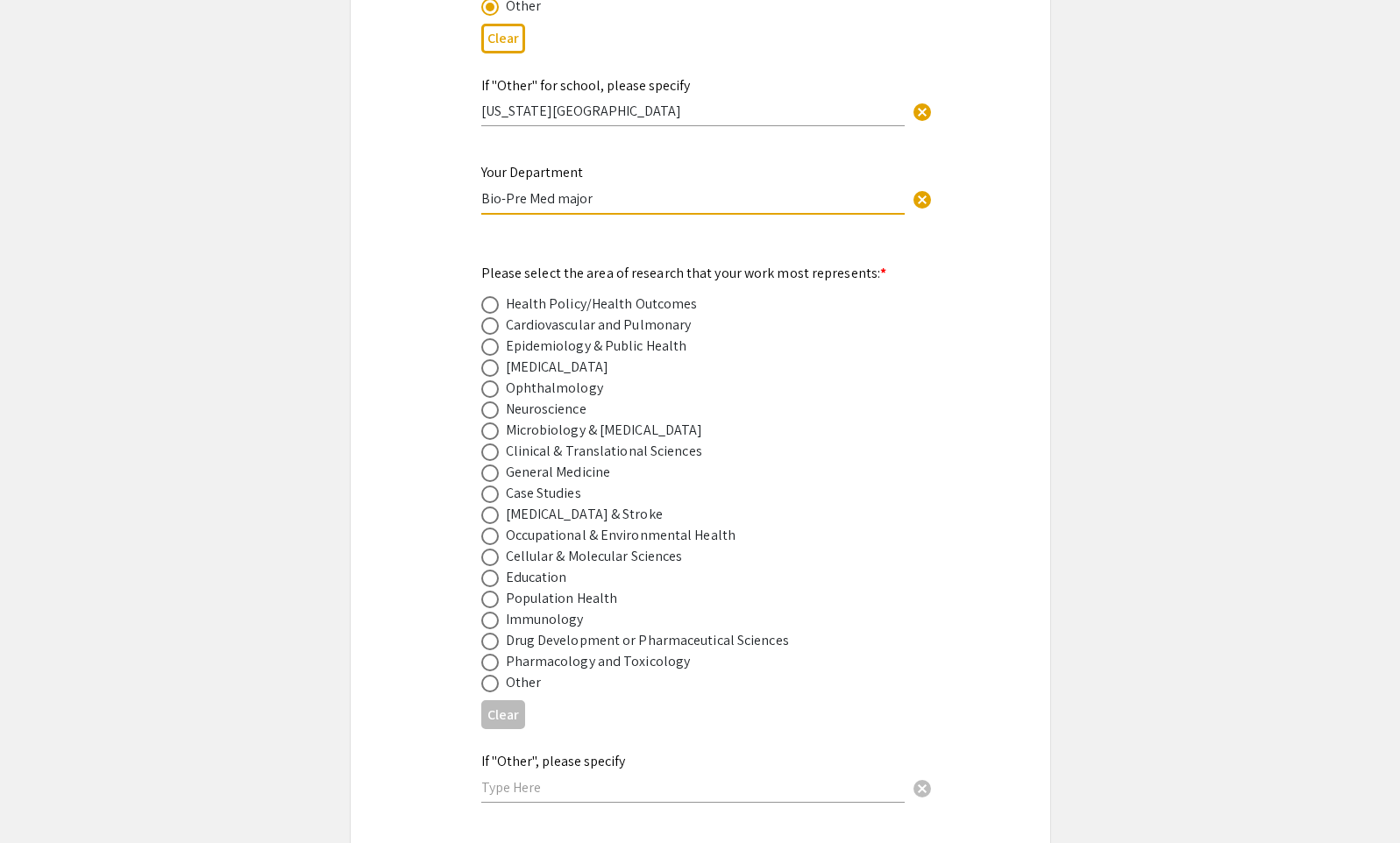
scroll to position [2191, 0]
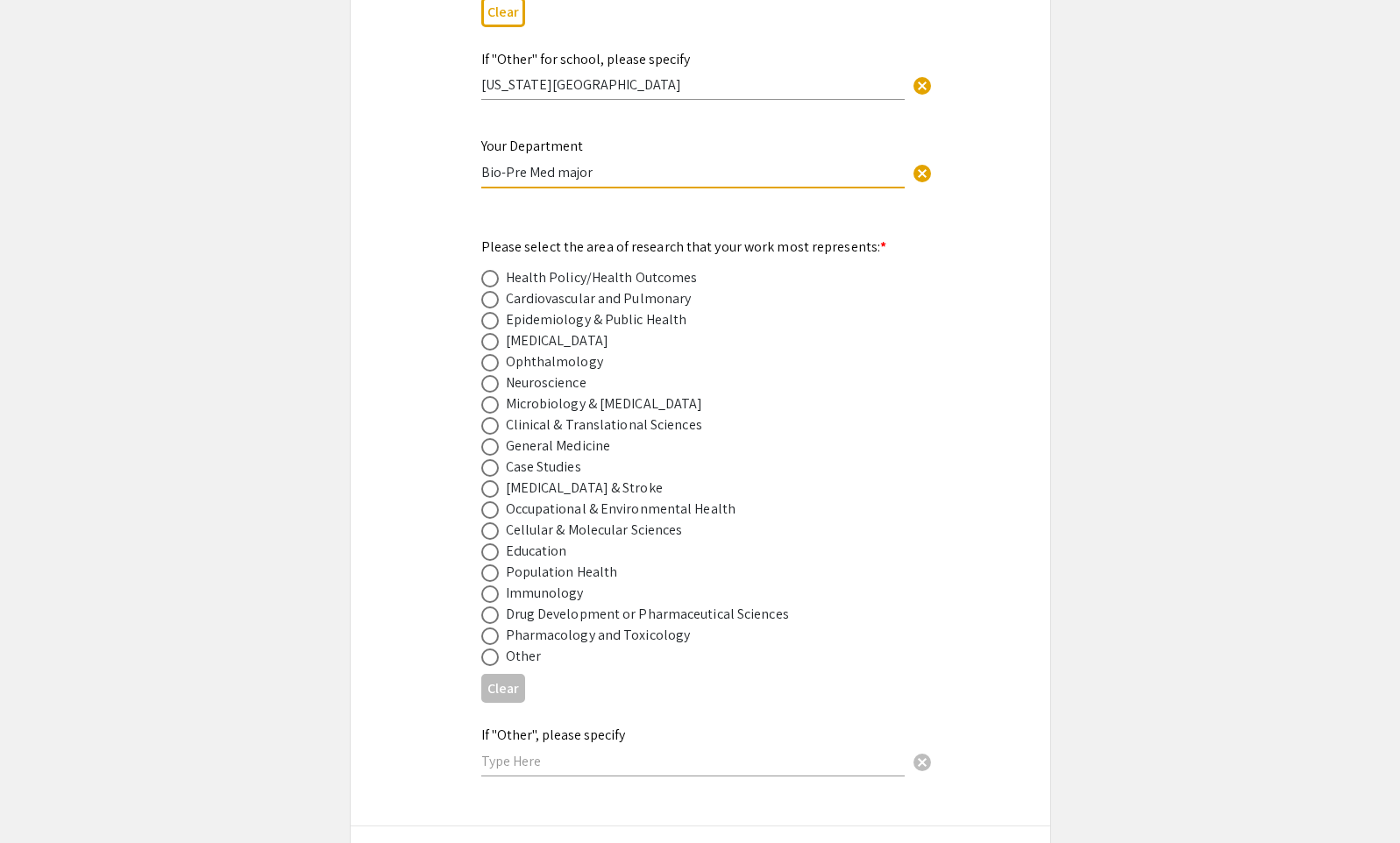
type input "Bio-Pre Med major"
click at [496, 607] on span at bounding box center [490, 615] width 18 height 18
click at [496, 607] on input "radio" at bounding box center [490, 615] width 18 height 18
radio input "true"
click at [497, 625] on mat-radio-button at bounding box center [494, 635] width 24 height 21
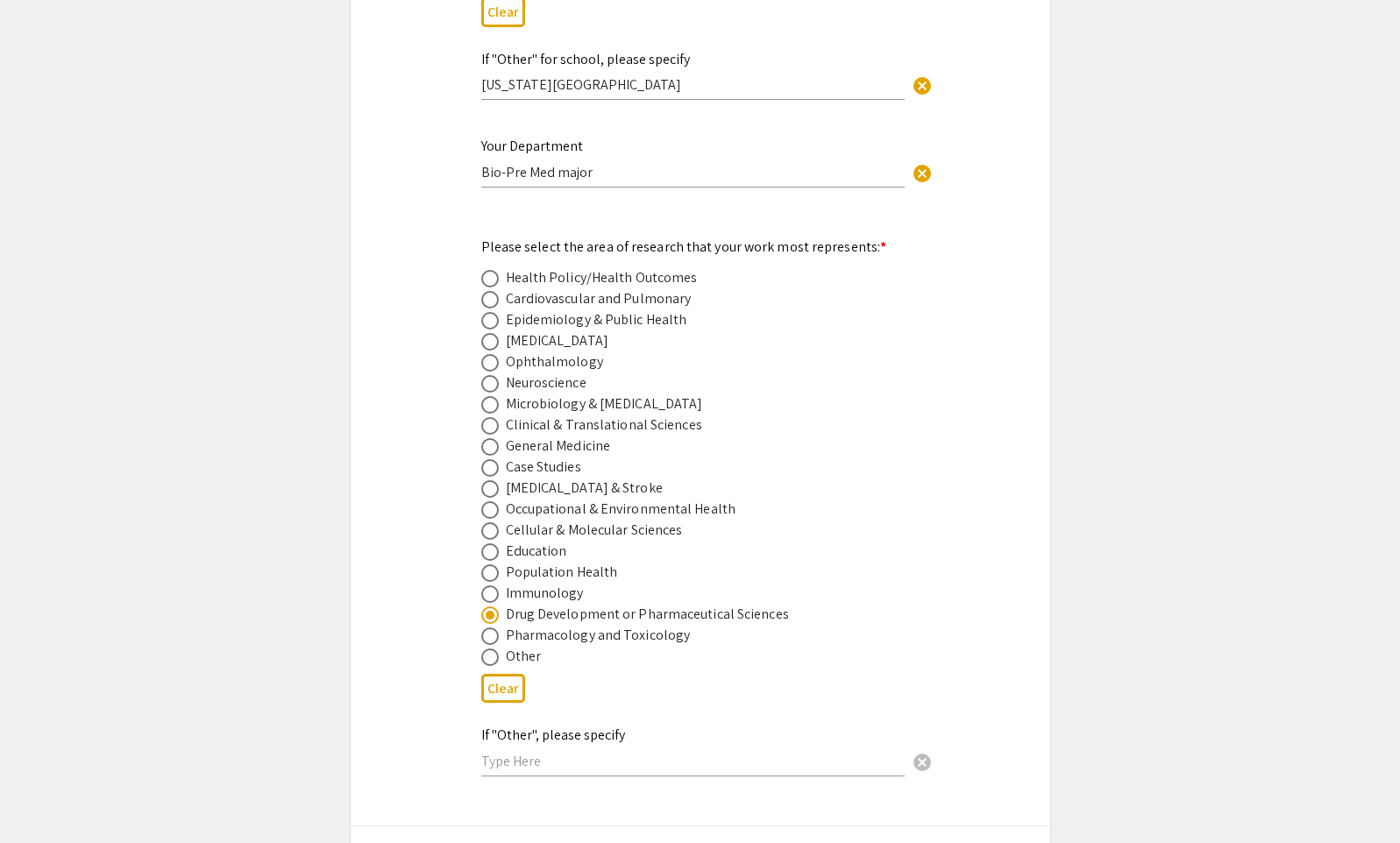
click at [495, 627] on span at bounding box center [490, 635] width 18 height 18
click at [495, 627] on input "radio" at bounding box center [490, 635] width 18 height 18
radio input "true"
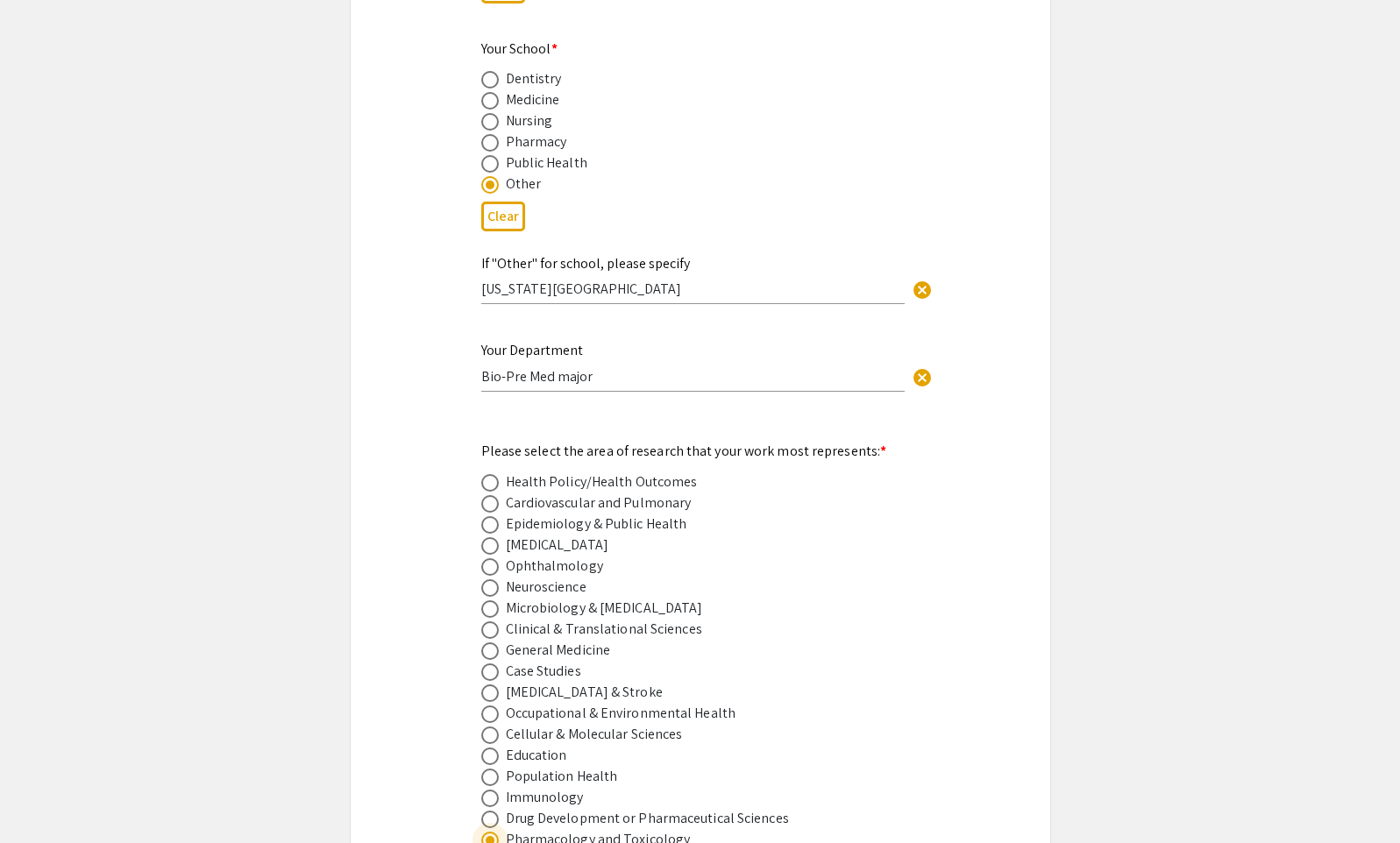
scroll to position [1927, 0]
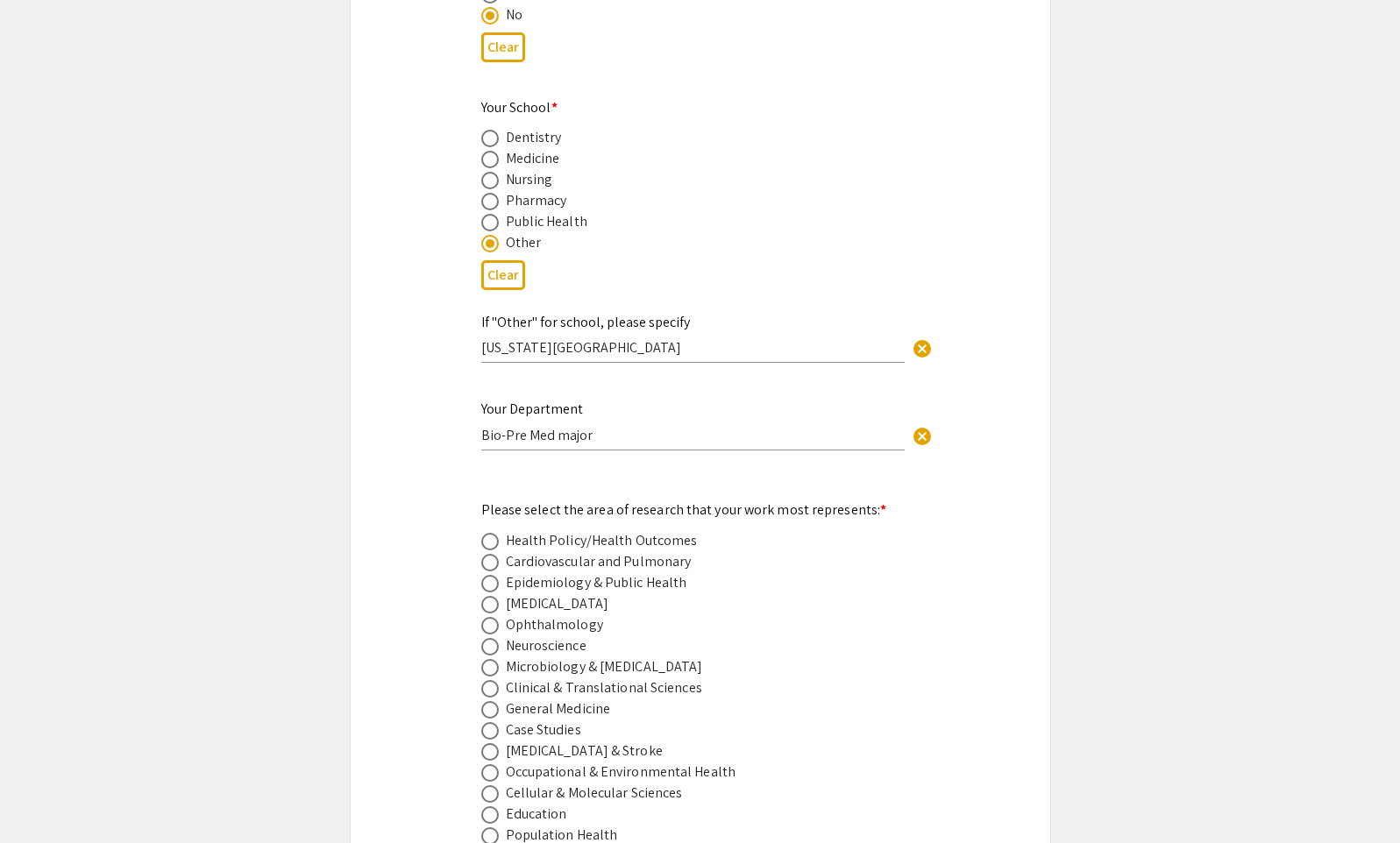
click at [666, 426] on input "Bio-Pre Med major" at bounding box center [693, 435] width 423 height 19
click at [680, 338] on input "[US_STATE][GEOGRAPHIC_DATA]" at bounding box center [693, 348] width 423 height 19
click at [625, 426] on input "Bio-Pre Med major" at bounding box center [693, 435] width 423 height 19
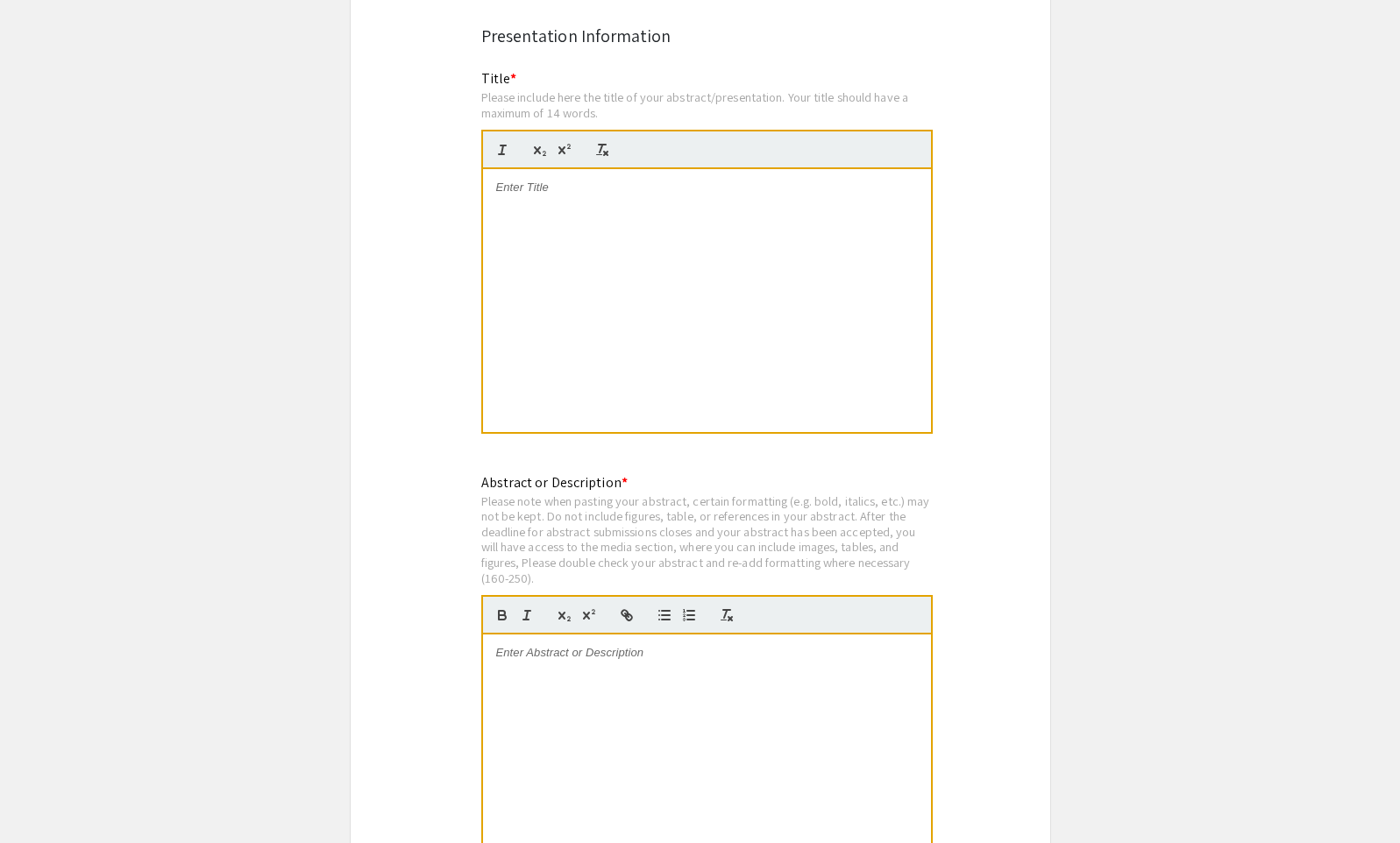
scroll to position [3066, 0]
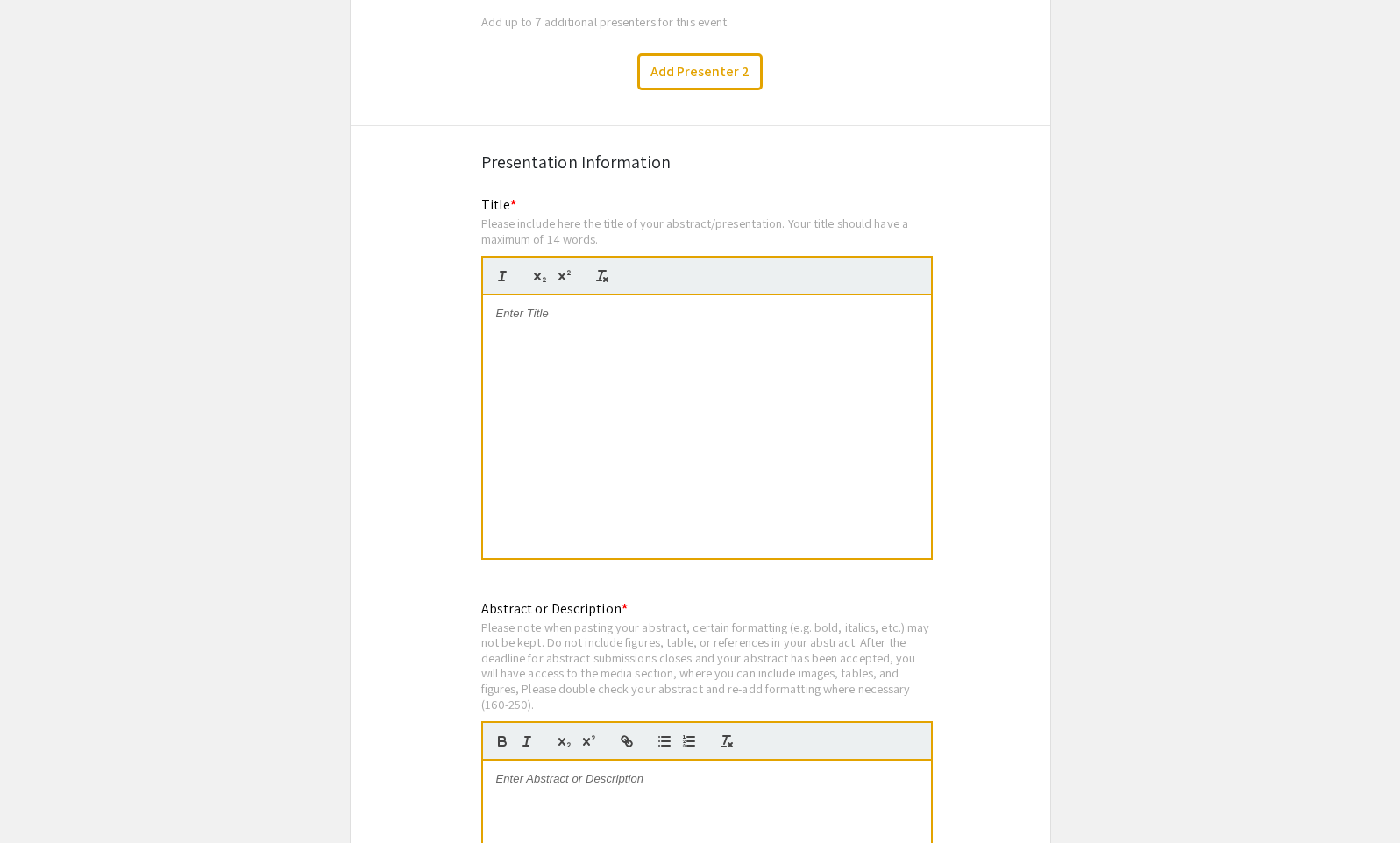
type input "Bio-Pre Med major"
click at [673, 338] on div at bounding box center [706, 426] width 448 height 262
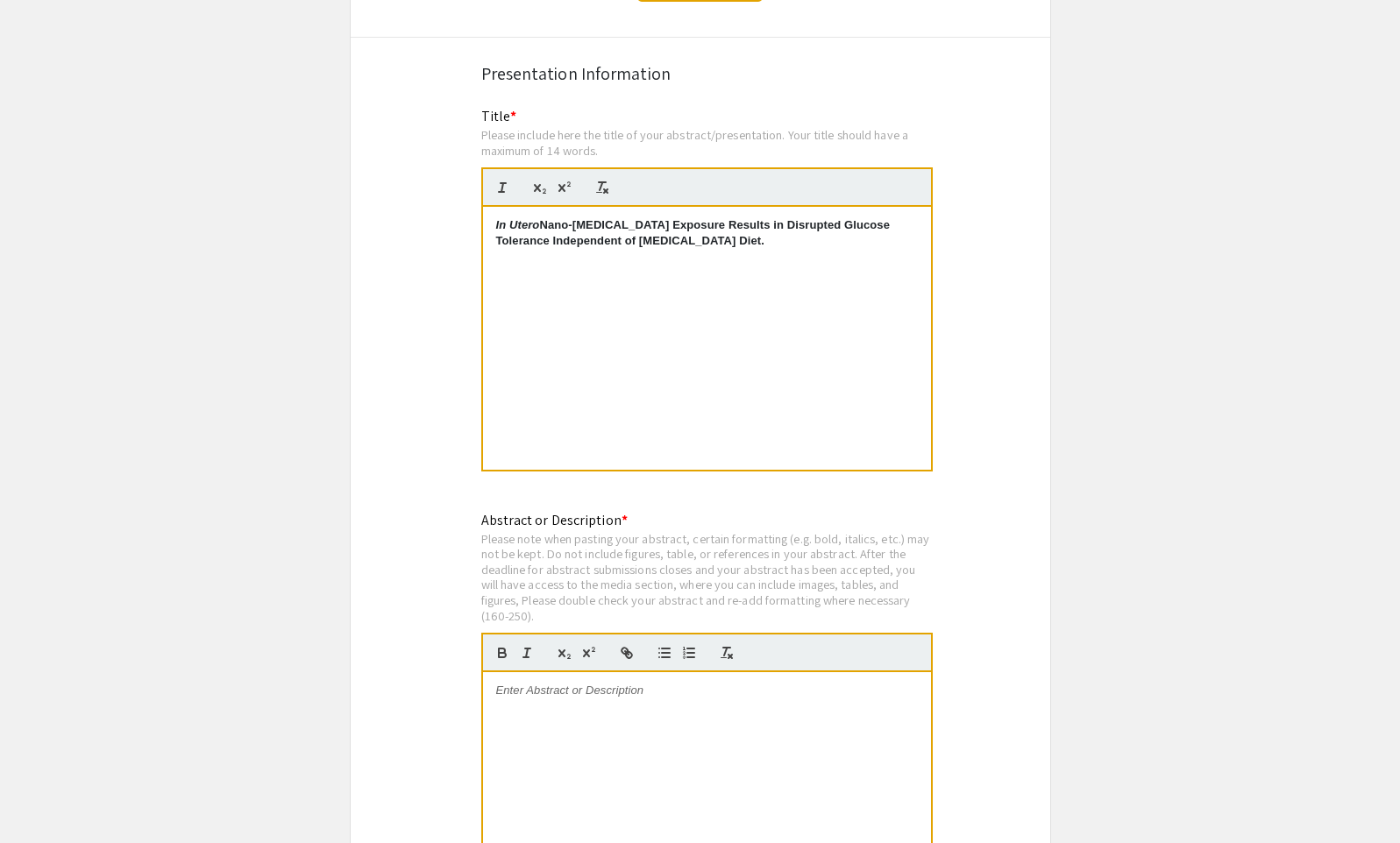
scroll to position [3154, 0]
click at [576, 219] on strong "In Utero Nano‑[MEDICAL_DATA] Exposure Results in Disrupted Glucose Tolerance In…" at bounding box center [695, 233] width 397 height 29
click at [795, 346] on div "In Utero Nano‑[MEDICAL_DATA] Exposure Results in Disrupted Glucose Tolerance In…" at bounding box center [706, 338] width 448 height 262
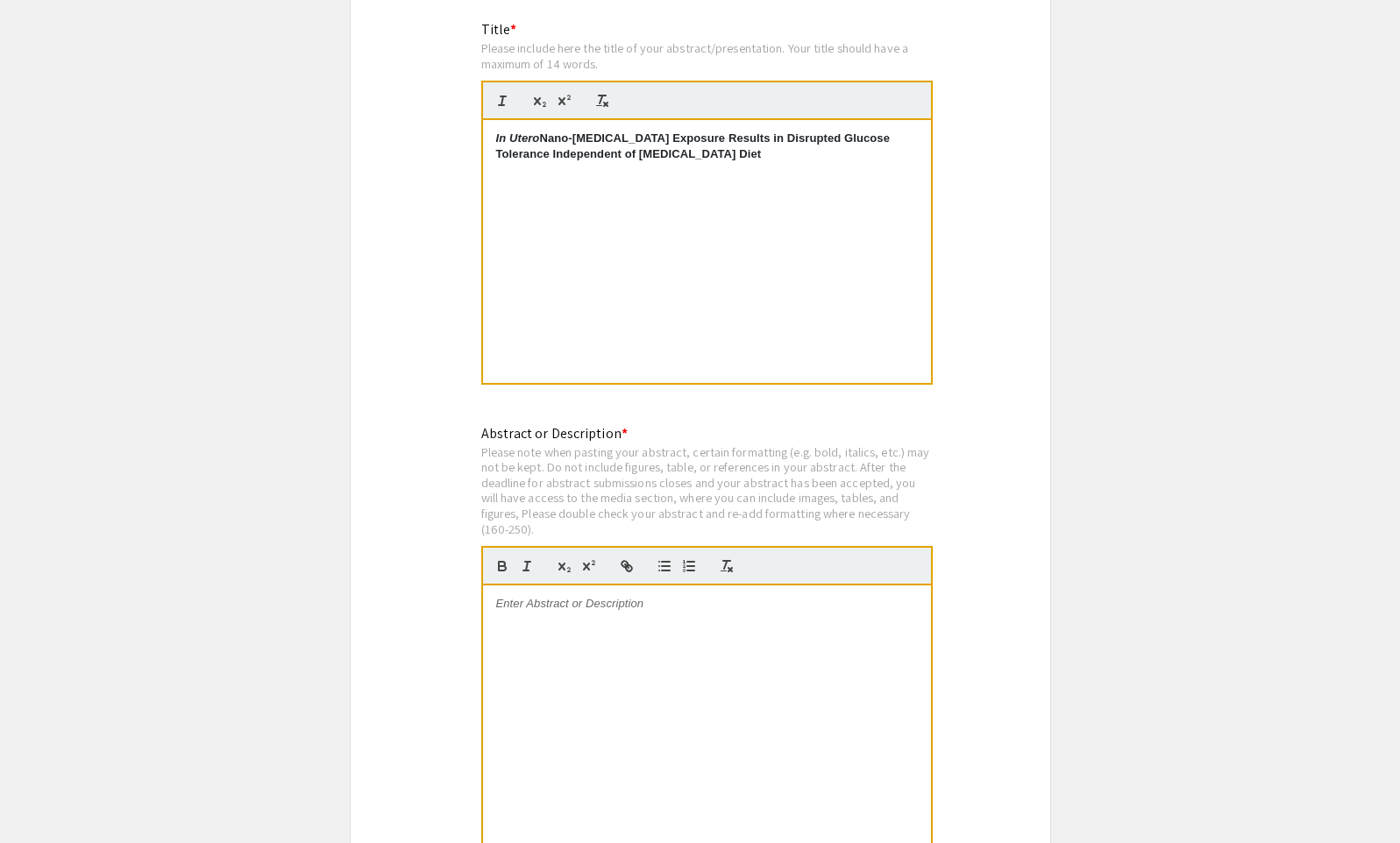
scroll to position [3329, 0]
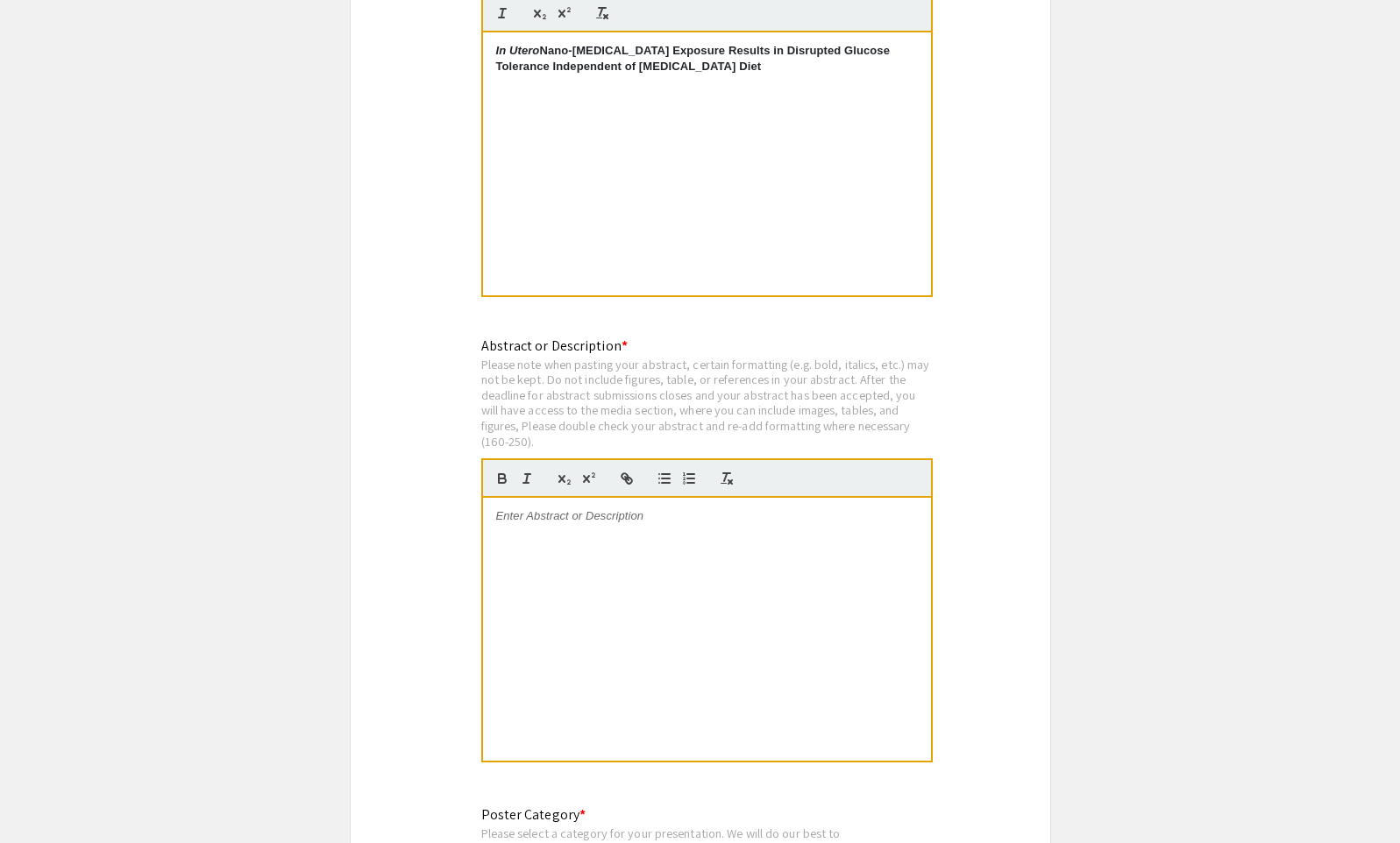
click at [661, 537] on div at bounding box center [706, 629] width 448 height 262
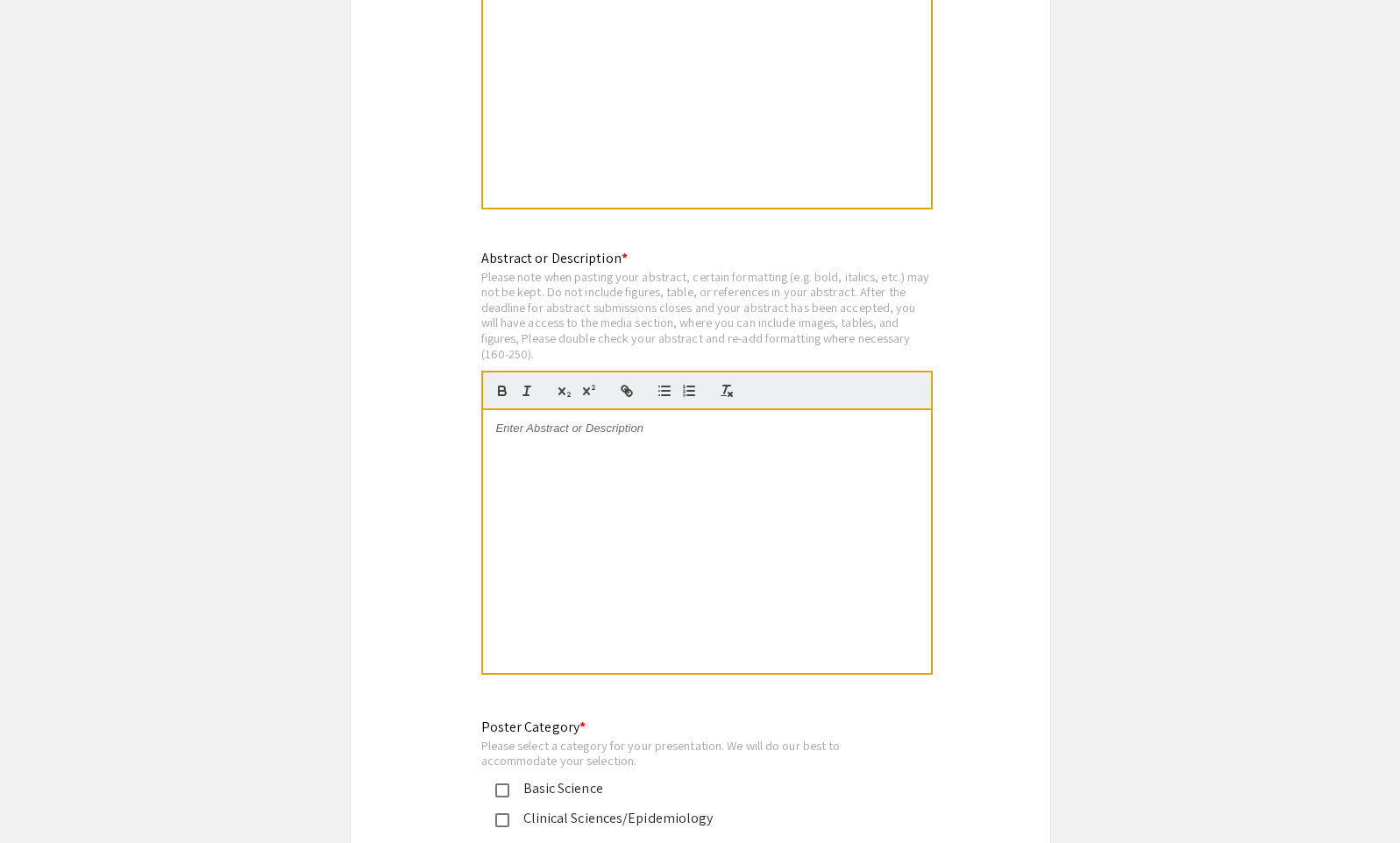
click at [694, 458] on div at bounding box center [706, 541] width 448 height 262
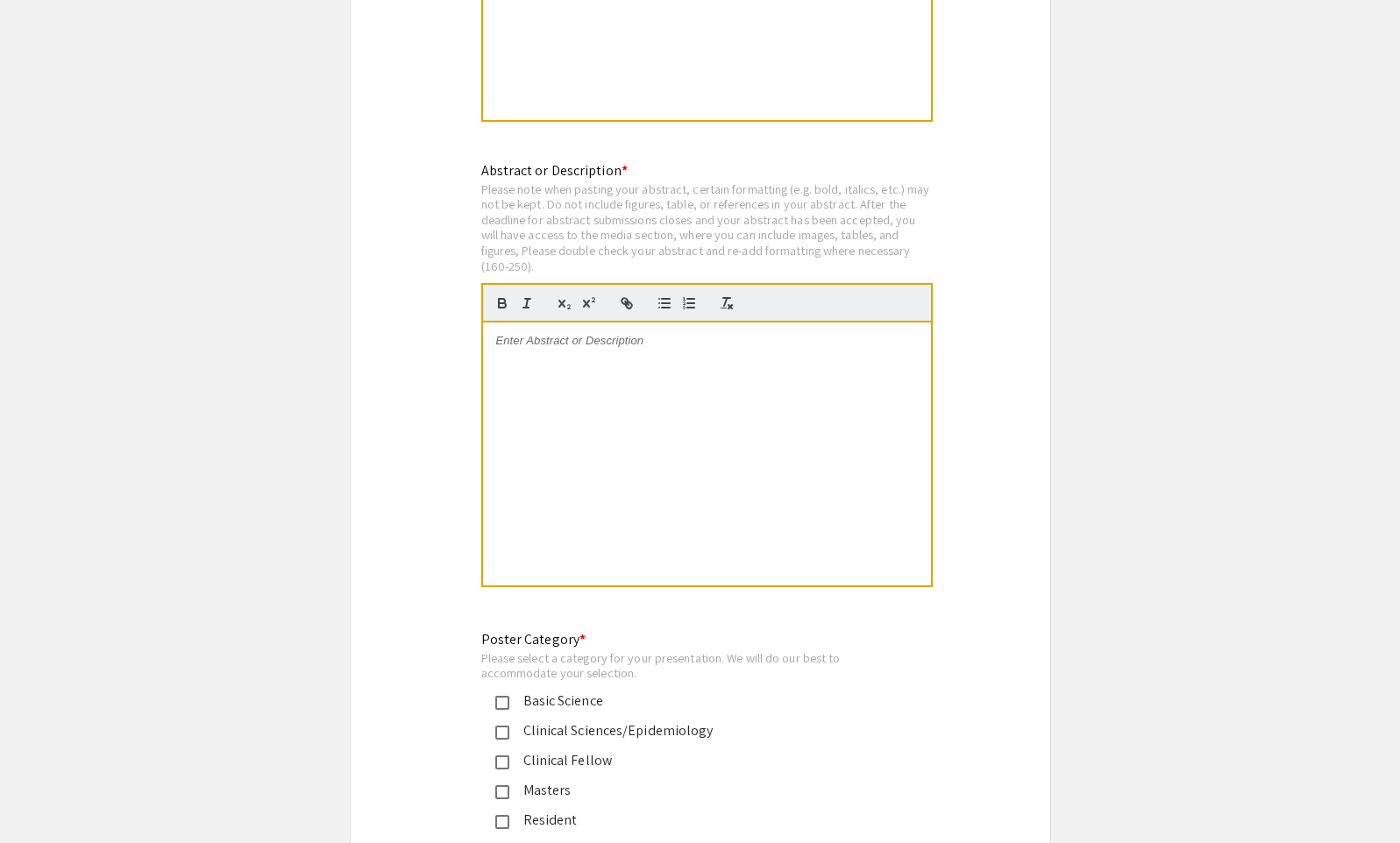
click at [699, 482] on div at bounding box center [706, 453] width 448 height 262
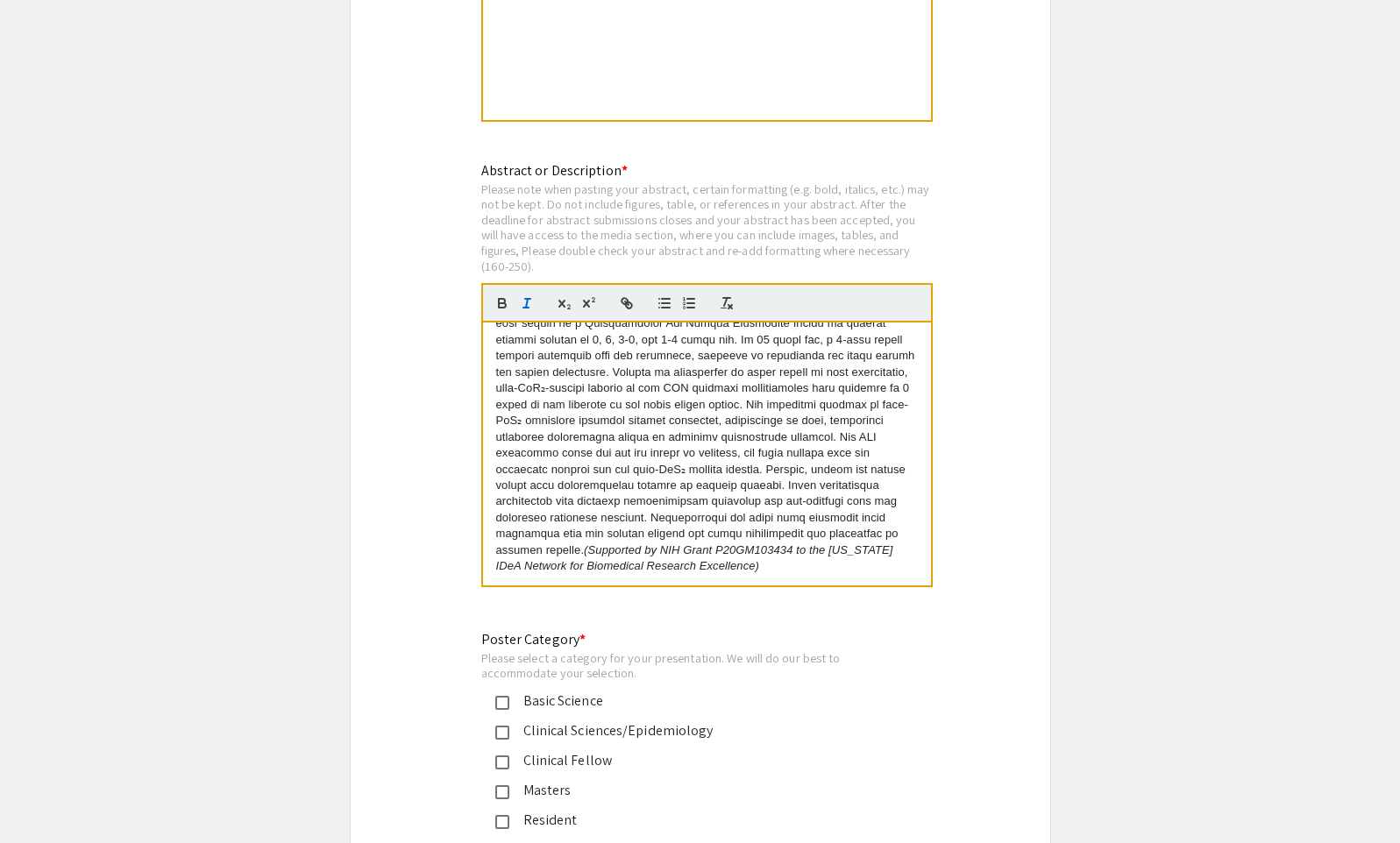
scroll to position [162, 0]
drag, startPoint x: 765, startPoint y: 562, endPoint x: 544, endPoint y: 532, distance: 223.0
click at [544, 532] on div "Gestational exposure to nano-[MEDICAL_DATA] (nano-TiO₂) disrupts fetal developm…" at bounding box center [706, 453] width 448 height 262
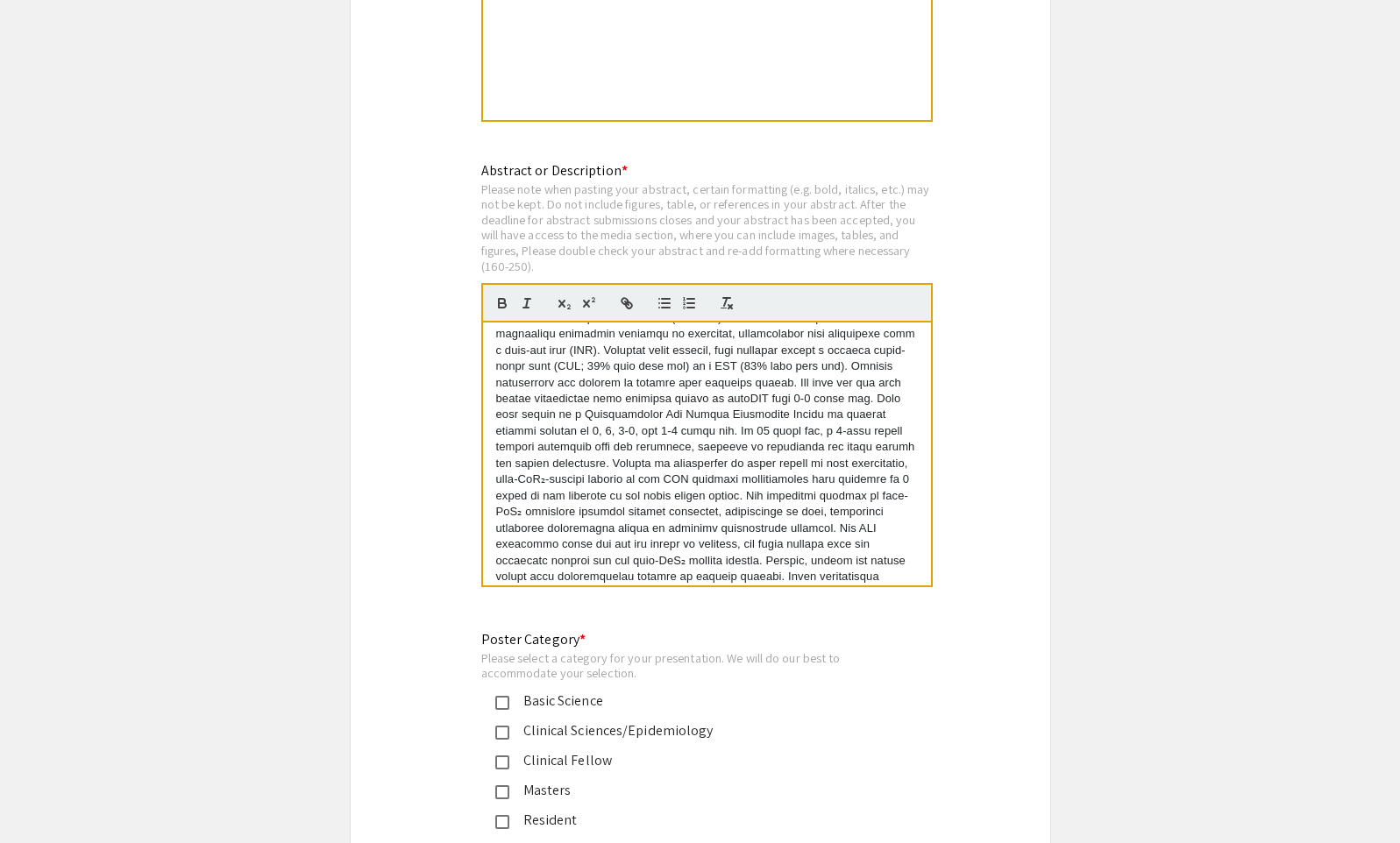
scroll to position [0, 0]
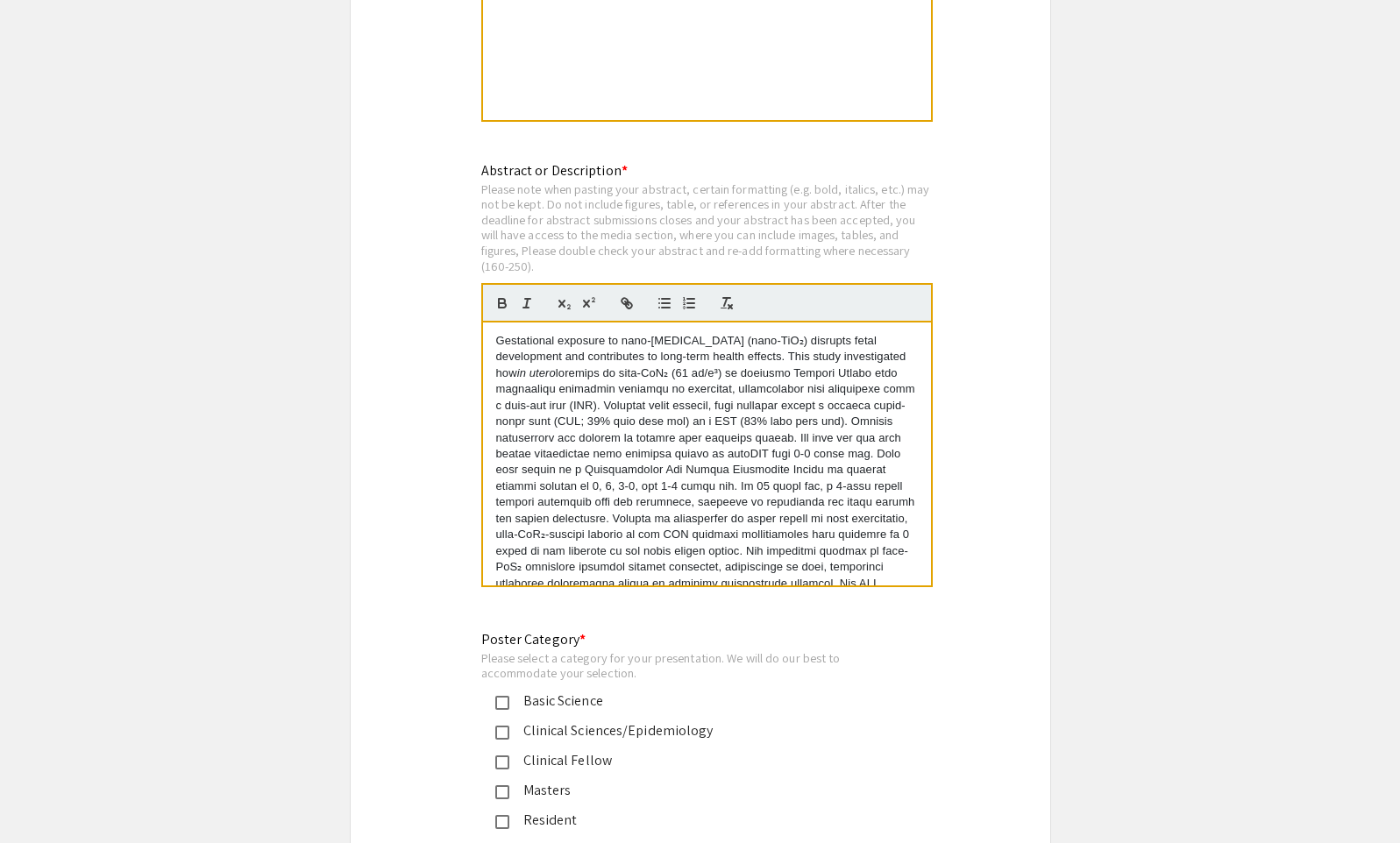
drag, startPoint x: 600, startPoint y: 552, endPoint x: 443, endPoint y: 267, distance: 325.4
click at [874, 402] on p "Gestational exposure to nano-[MEDICAL_DATA] (nano-TiO₂) disrupts fetal developm…" at bounding box center [707, 518] width 421 height 372
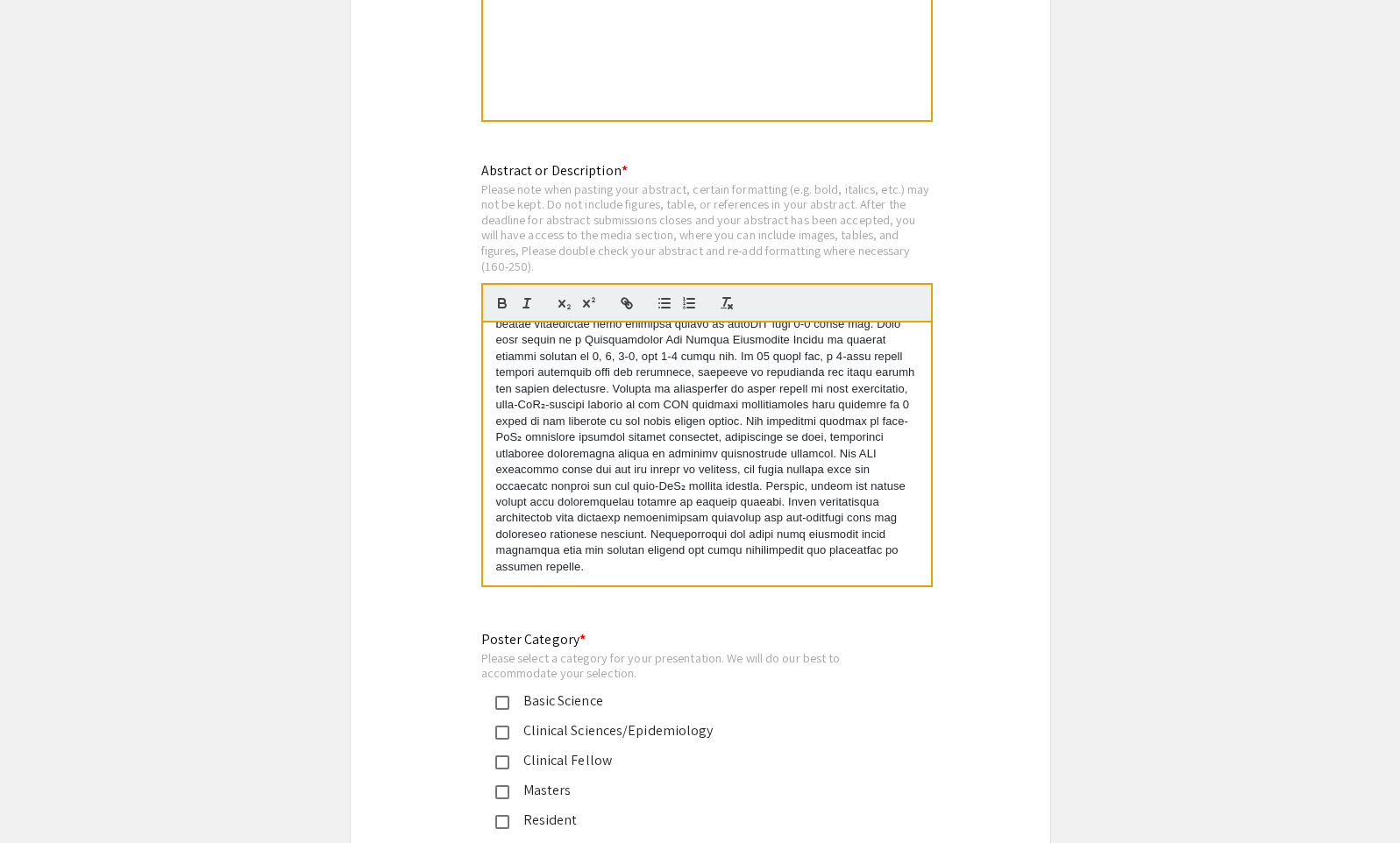
click at [653, 556] on p "Gestational exposure to nano-[MEDICAL_DATA] (nano-TiO₂) disrupts fetal developm…" at bounding box center [707, 389] width 421 height 372
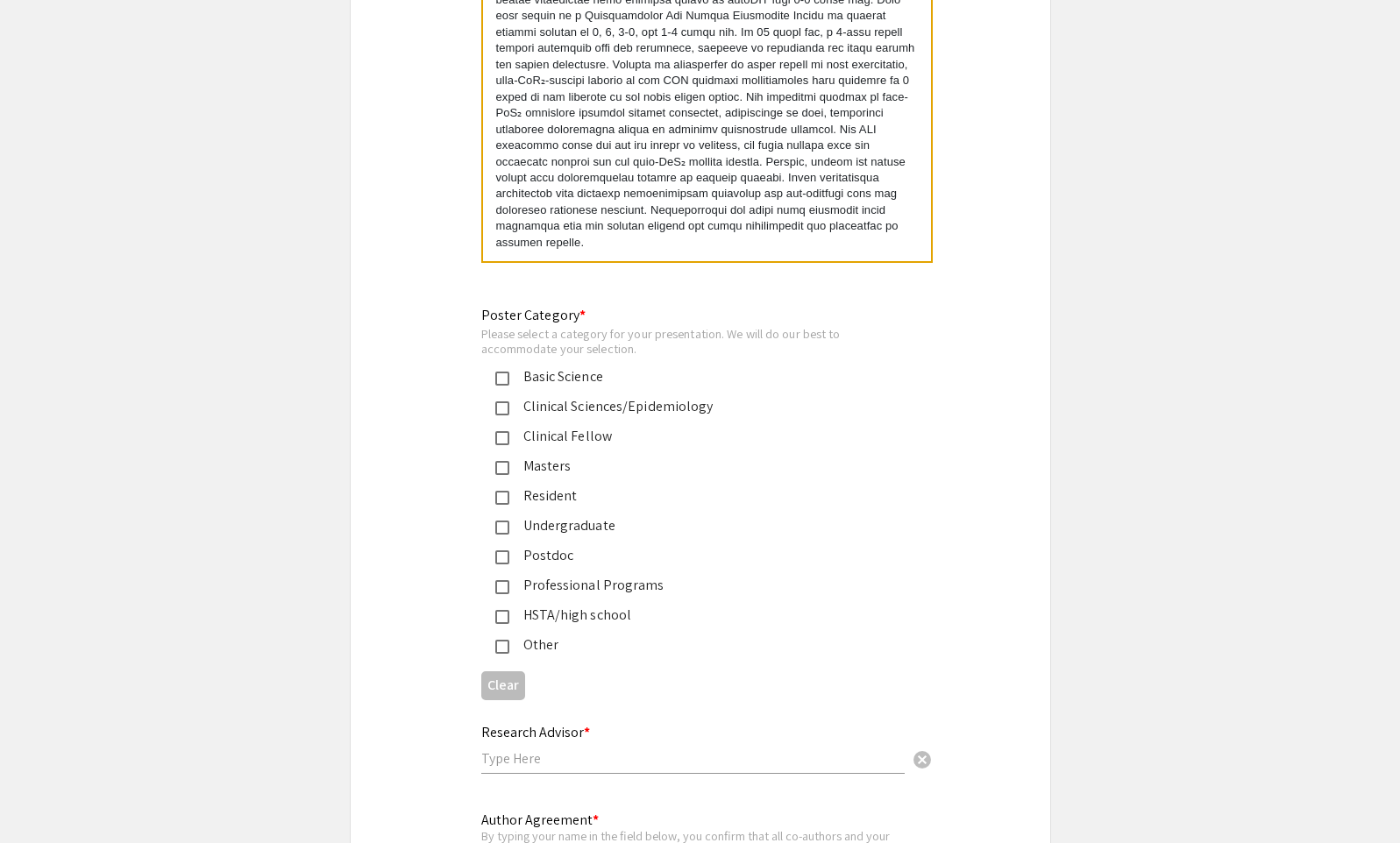
scroll to position [3854, 0]
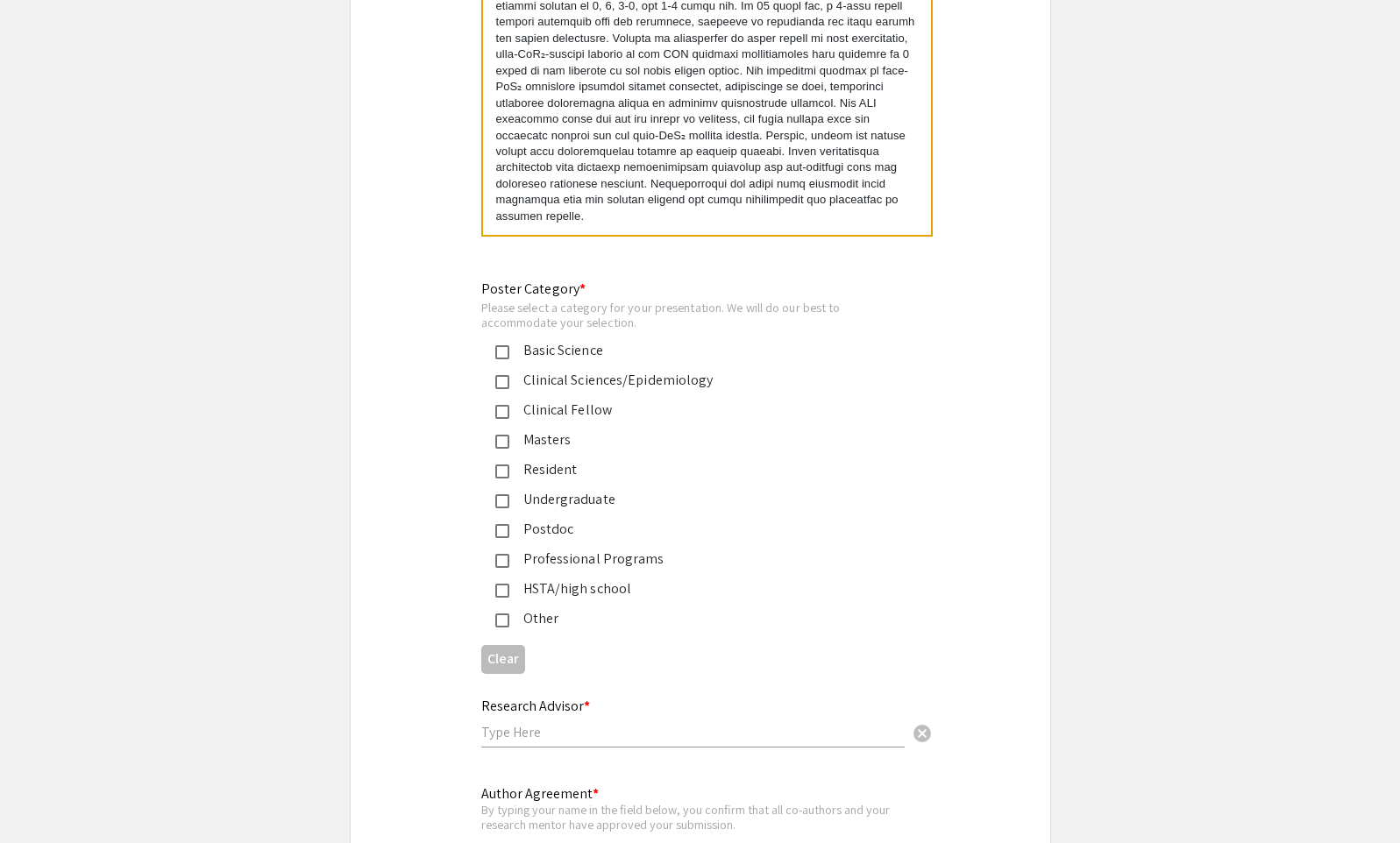
click at [565, 489] on div "Undergraduate" at bounding box center [693, 499] width 368 height 21
drag, startPoint x: 482, startPoint y: 284, endPoint x: 577, endPoint y: 287, distance: 95.0
click at [577, 300] on div "Please select a category for your presentation. We will do our best to accommod…" at bounding box center [687, 314] width 410 height 31
drag, startPoint x: 577, startPoint y: 287, endPoint x: 599, endPoint y: 290, distance: 22.2
click at [599, 300] on div "Please select a category for your presentation. We will do our best to accommod…" at bounding box center [687, 314] width 410 height 31
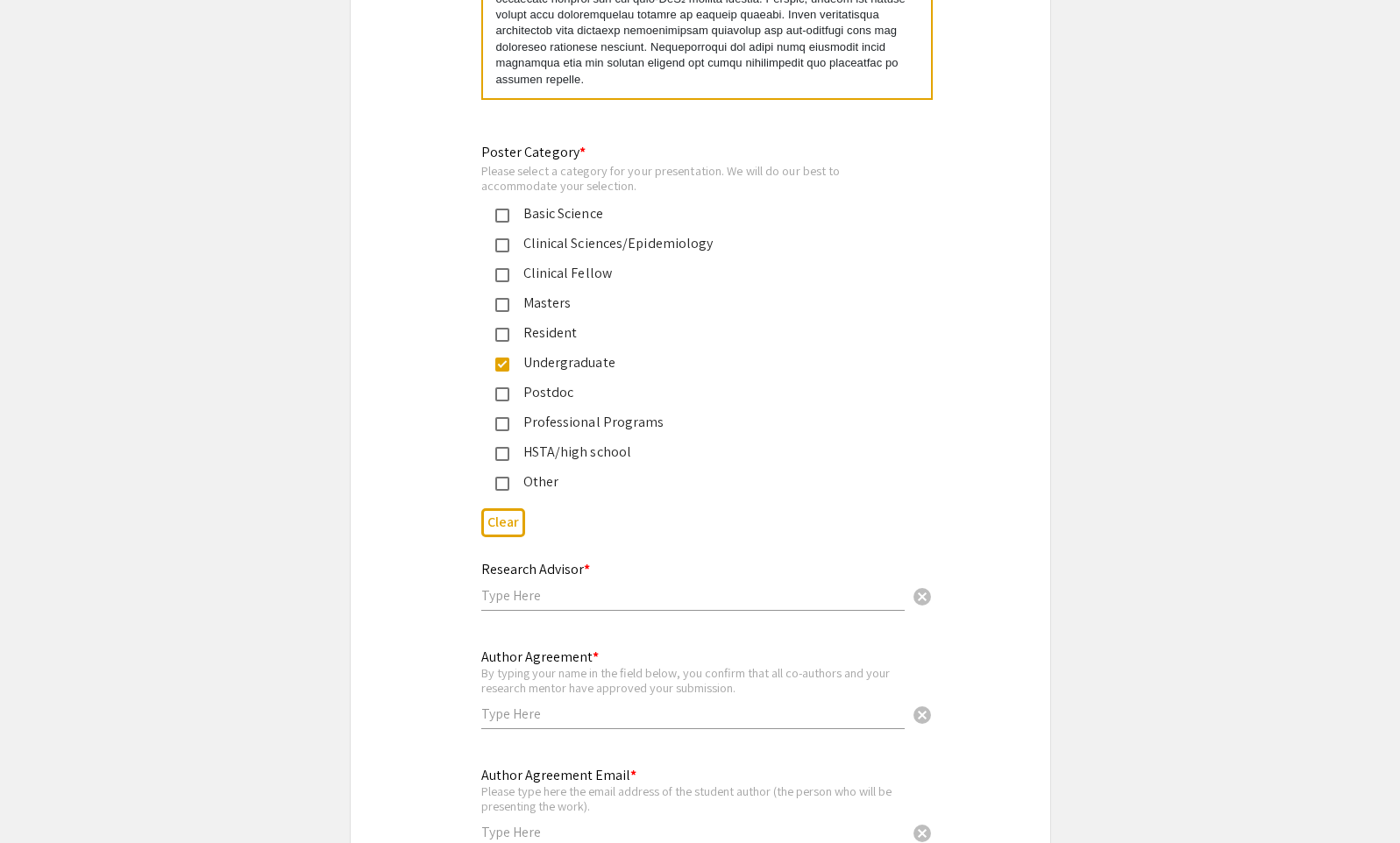
scroll to position [4030, 0]
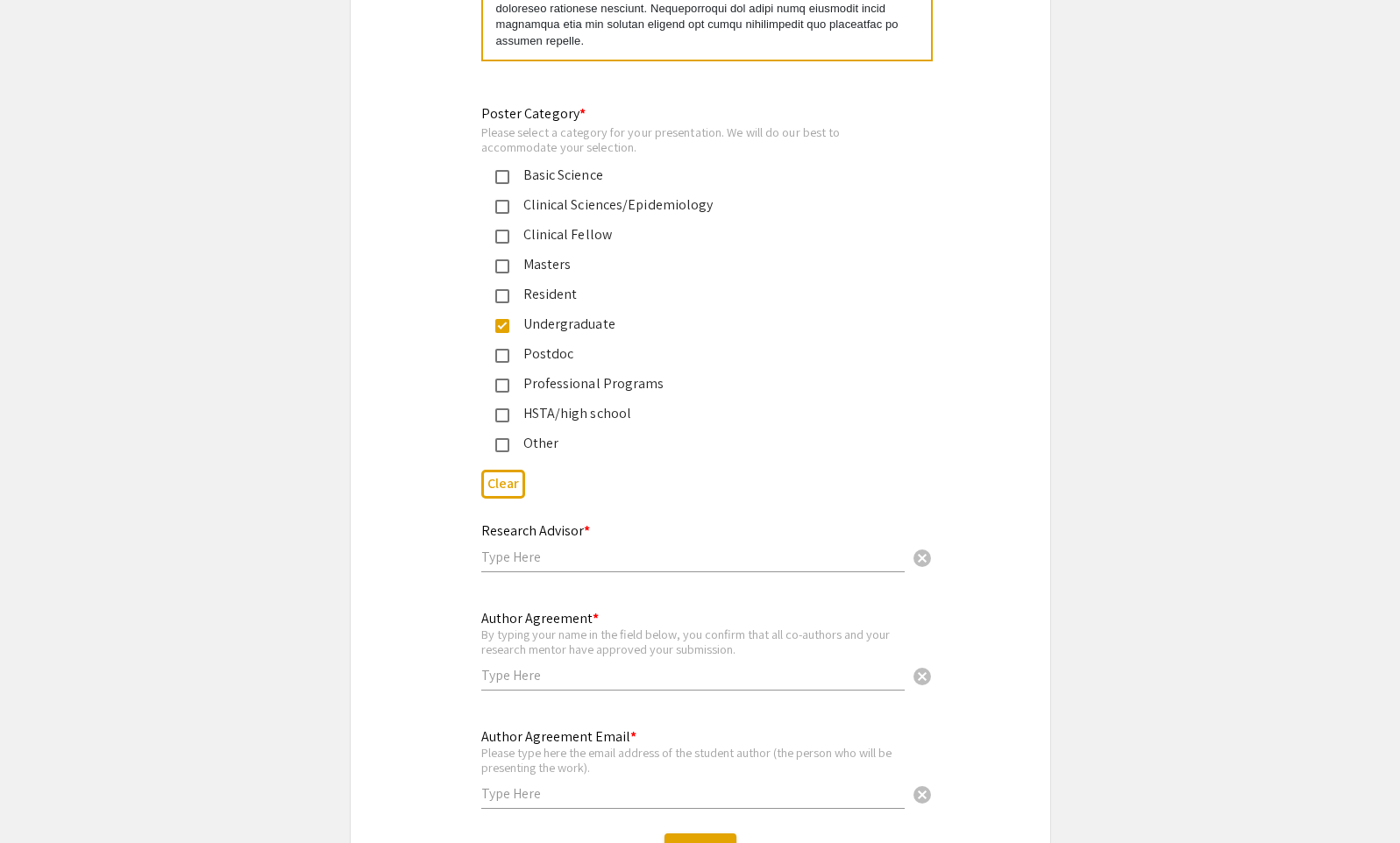
click at [580, 547] on input "text" at bounding box center [693, 556] width 423 height 19
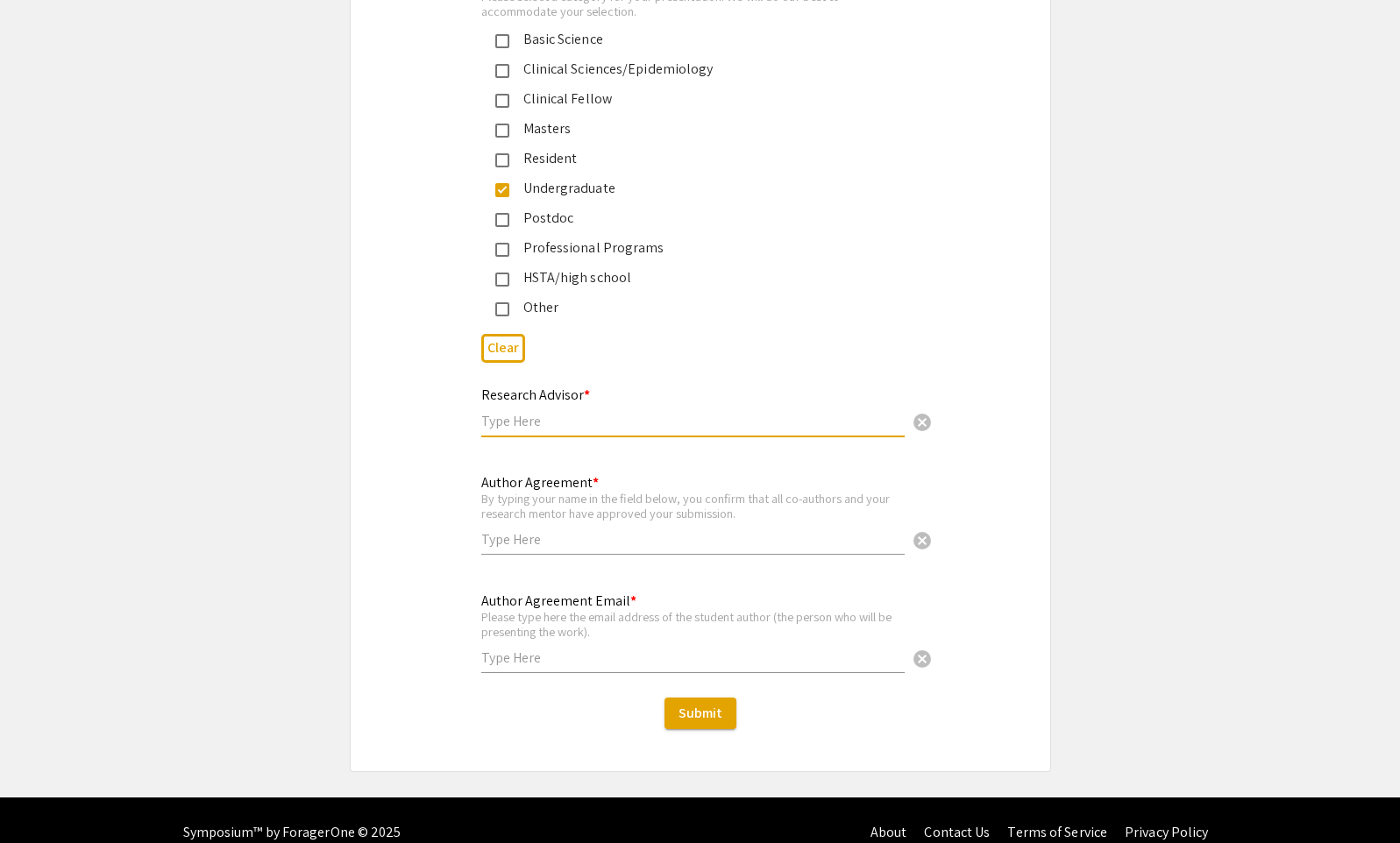
scroll to position [4174, 0]
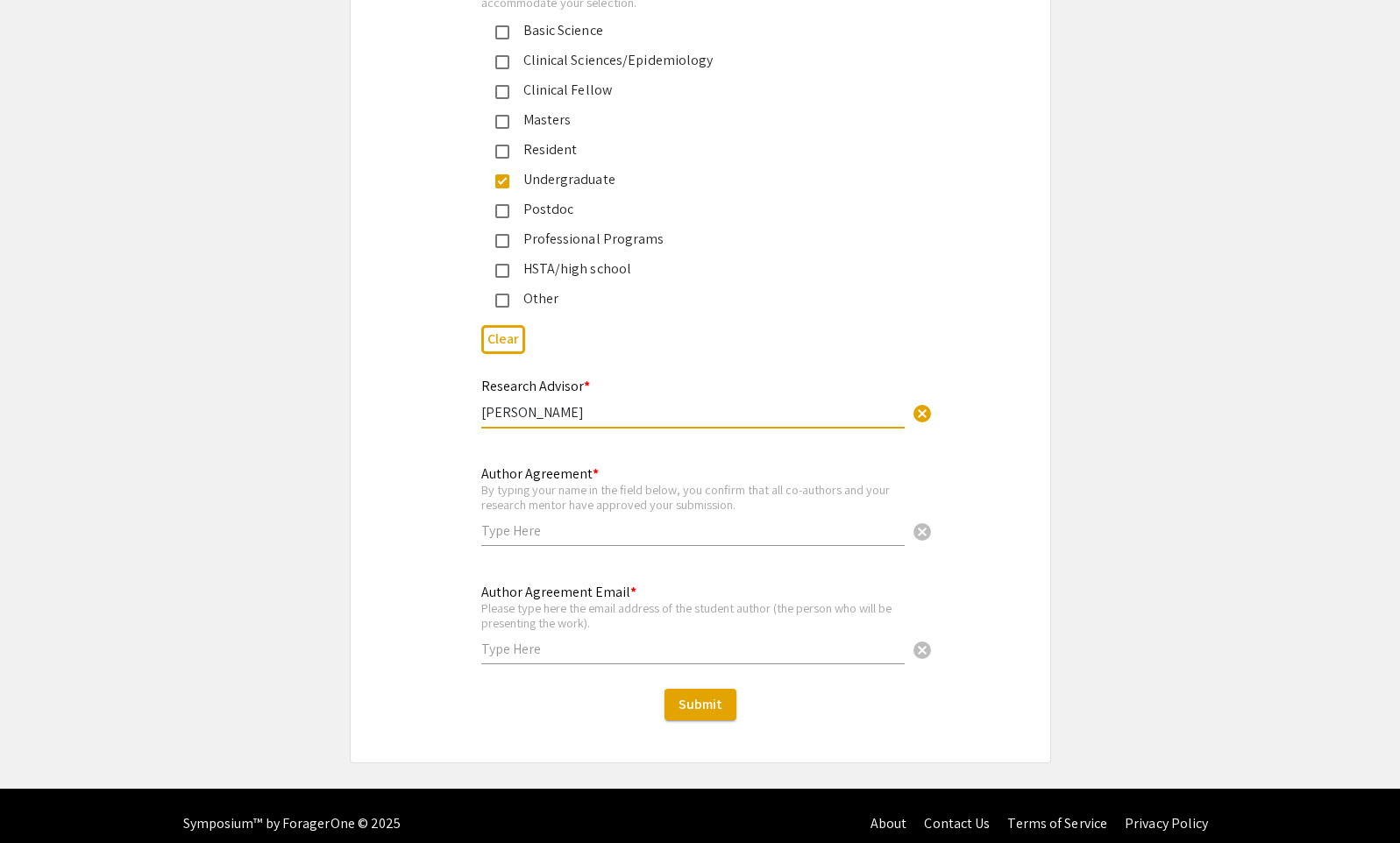
type input "[PERSON_NAME]"
click at [640, 521] on input "text" at bounding box center [693, 530] width 423 height 19
type input "[PERSON_NAME]"
click at [549, 640] on input "text" at bounding box center [693, 649] width 423 height 19
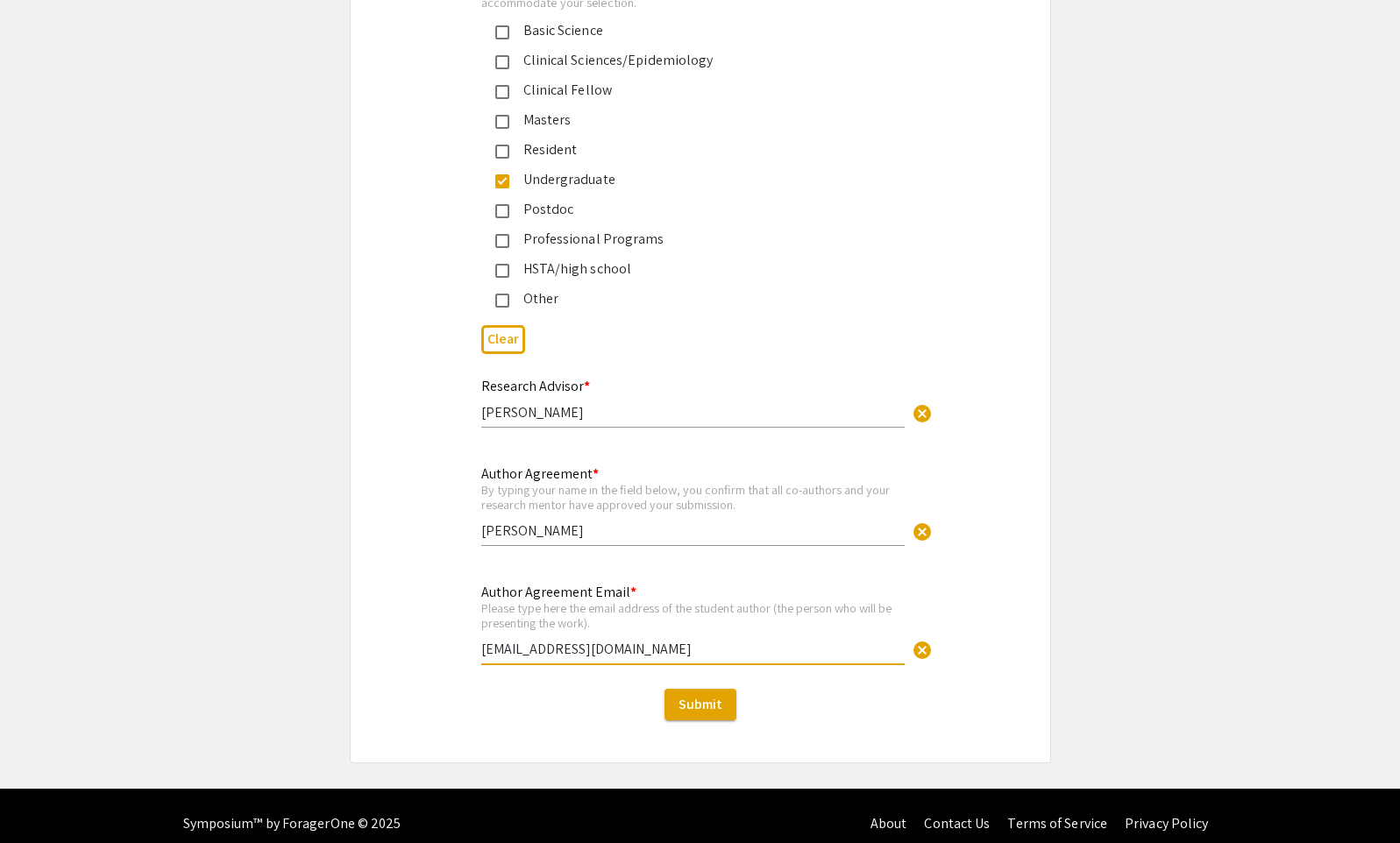
scroll to position [4168, 0]
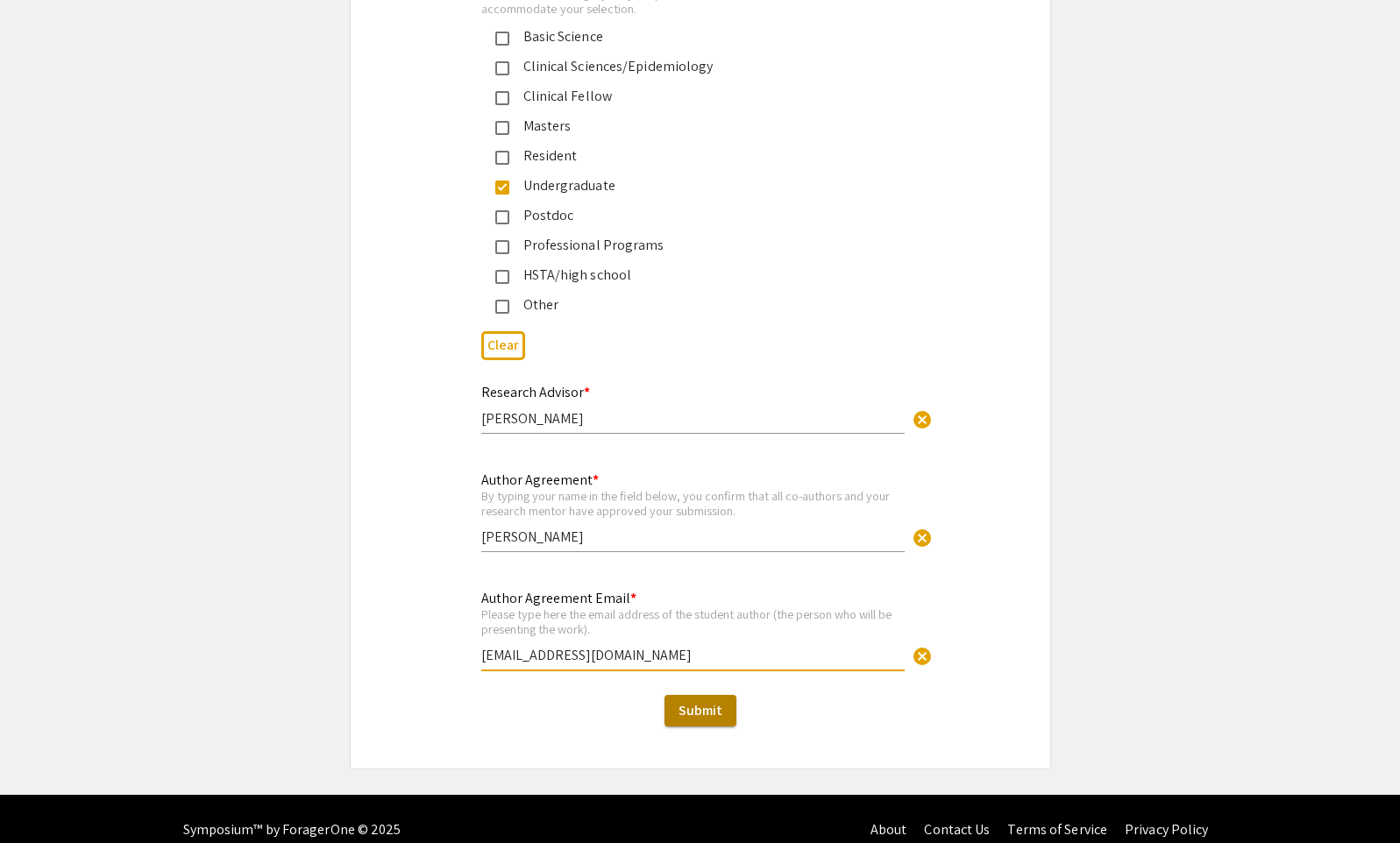
type input "[EMAIL_ADDRESS][DOMAIN_NAME]"
click at [721, 701] on span "Submit" at bounding box center [700, 710] width 44 height 19
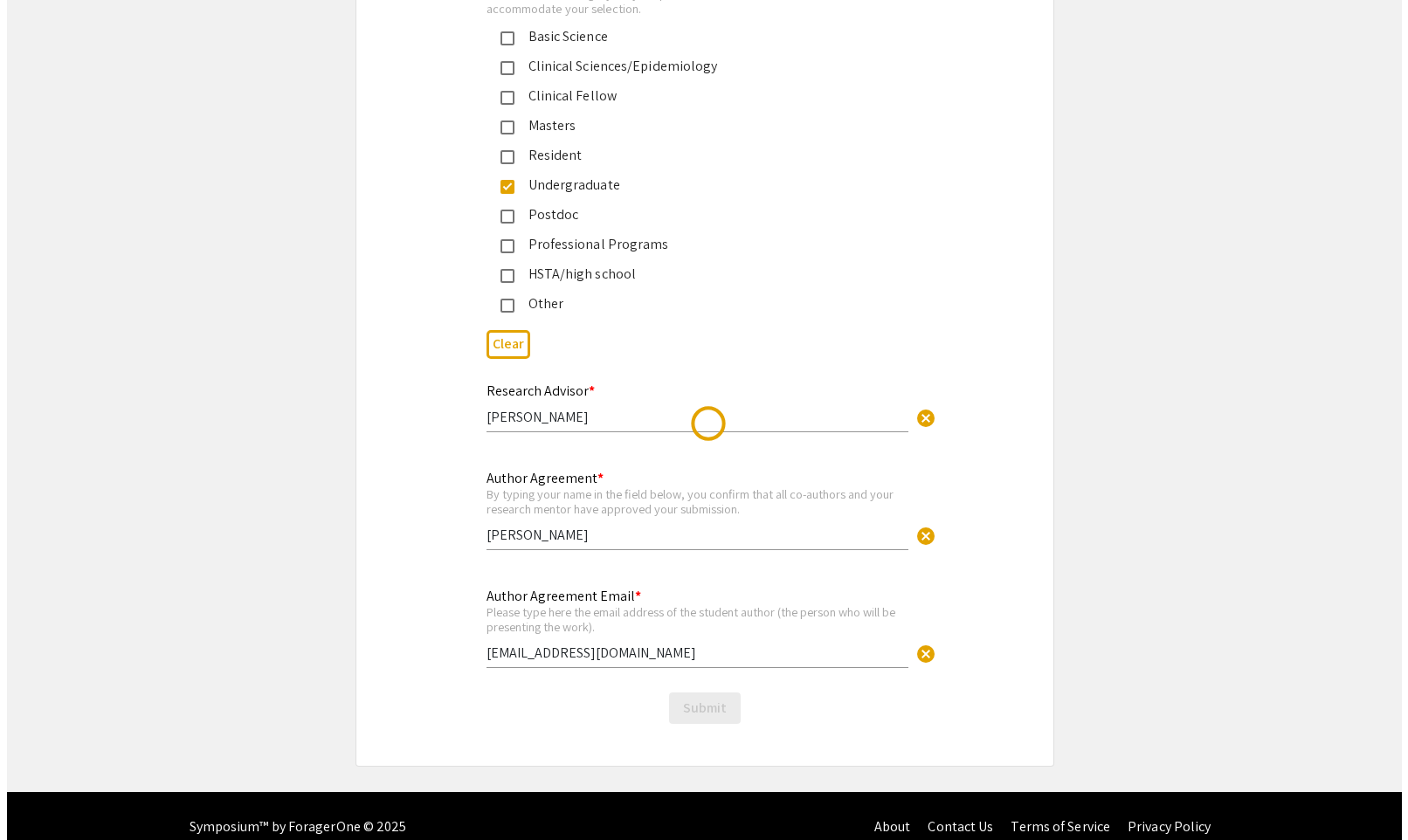
scroll to position [0, 0]
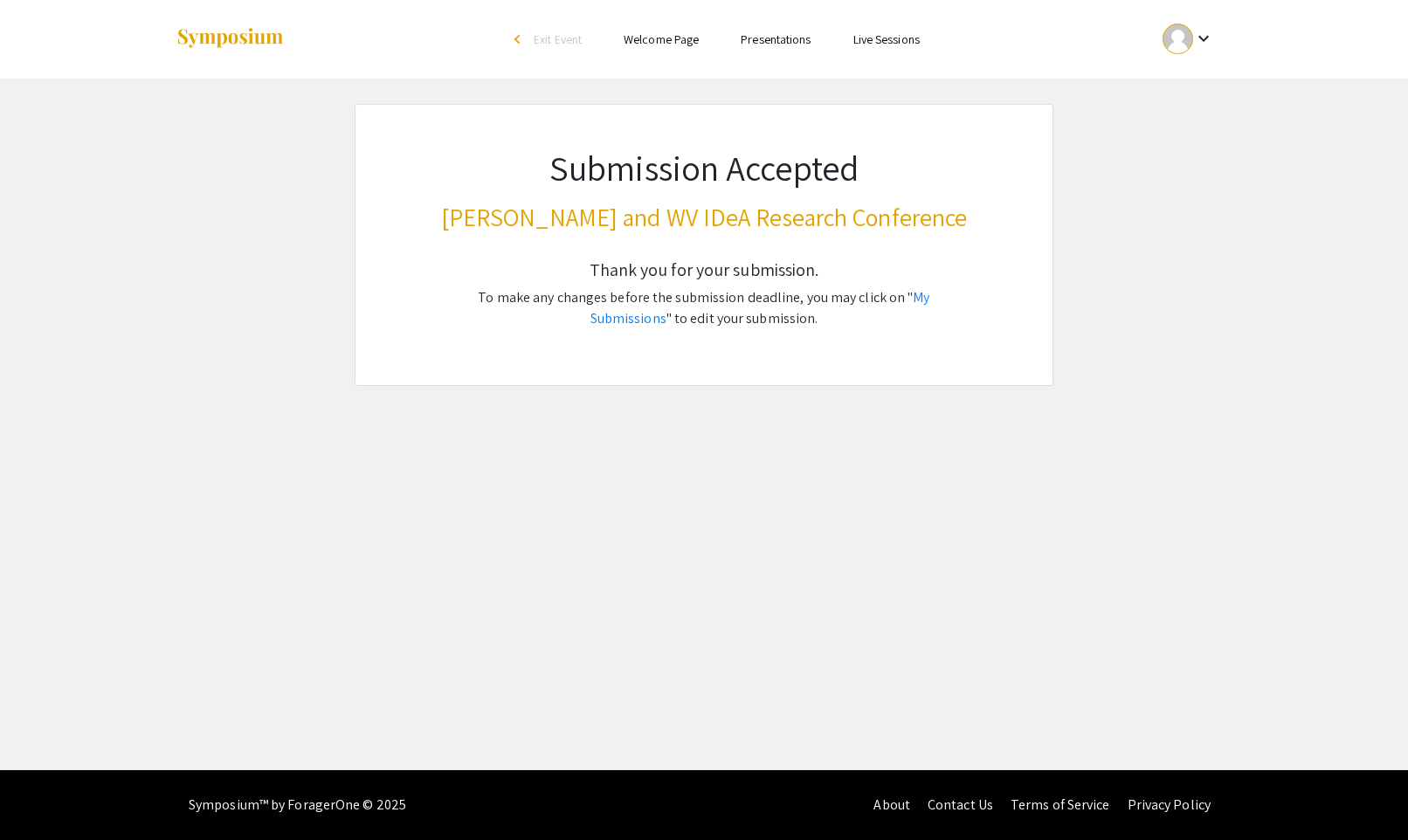
click at [932, 637] on div "Skip navigation arrow_back_ios Exit Event Welcome Page Presentations Live Sessi…" at bounding box center [704, 384] width 1408 height 770
